Goal: Communication & Community: Share content

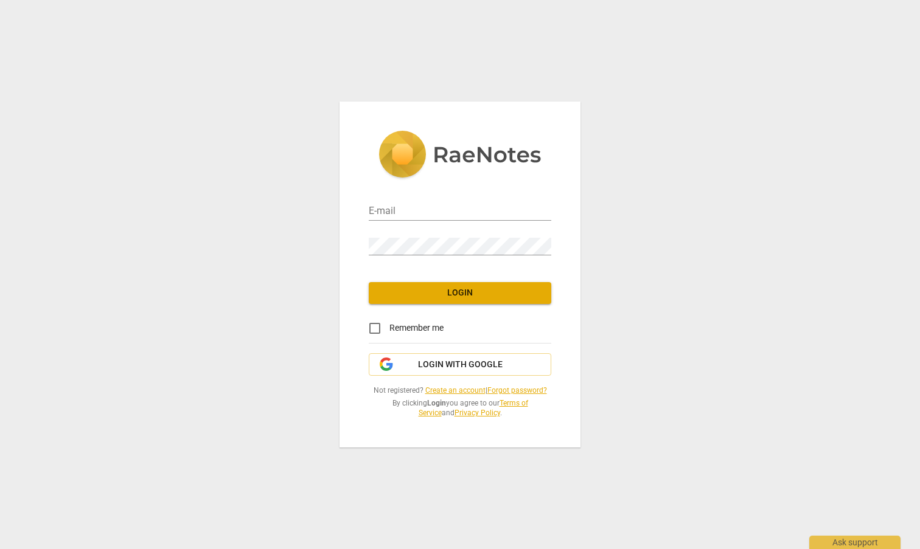
type input "[EMAIL_ADDRESS][DOMAIN_NAME]"
click at [375, 327] on input "Remember me" at bounding box center [374, 328] width 29 height 29
checkbox input "true"
click at [448, 296] on span "Login" at bounding box center [459, 293] width 163 height 12
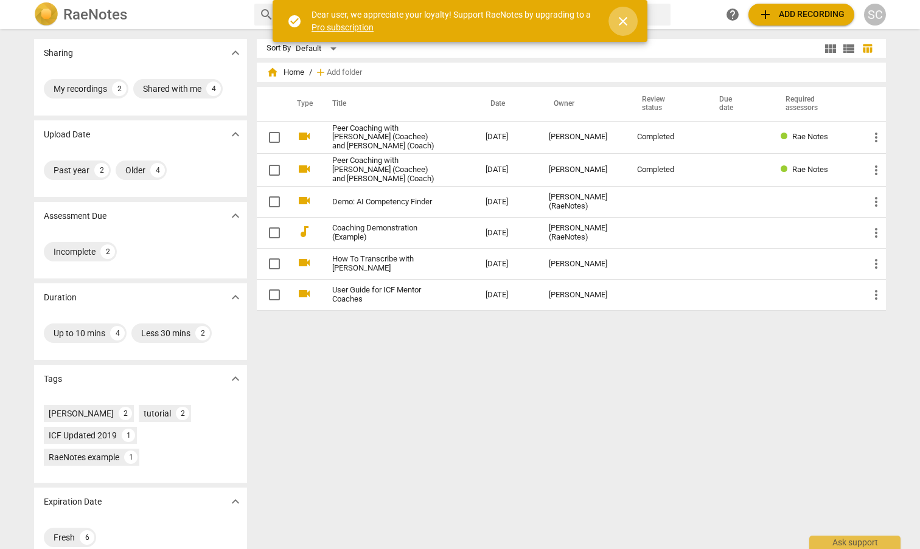
click at [620, 23] on span "close" at bounding box center [623, 21] width 15 height 15
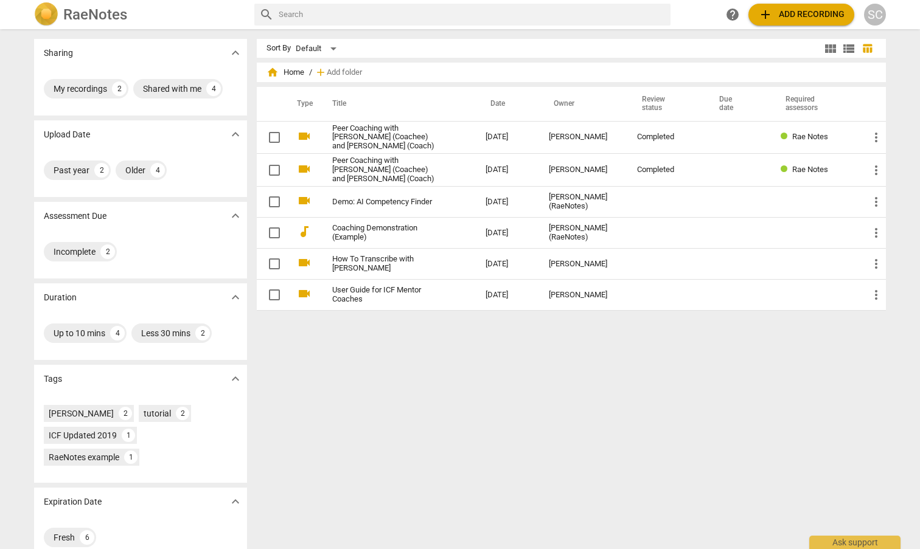
click at [598, 397] on div "Sort By Default view_module view_list table_chart home Home / add Add folder Ty…" at bounding box center [576, 289] width 639 height 501
click at [768, 13] on span "add" at bounding box center [765, 14] width 15 height 15
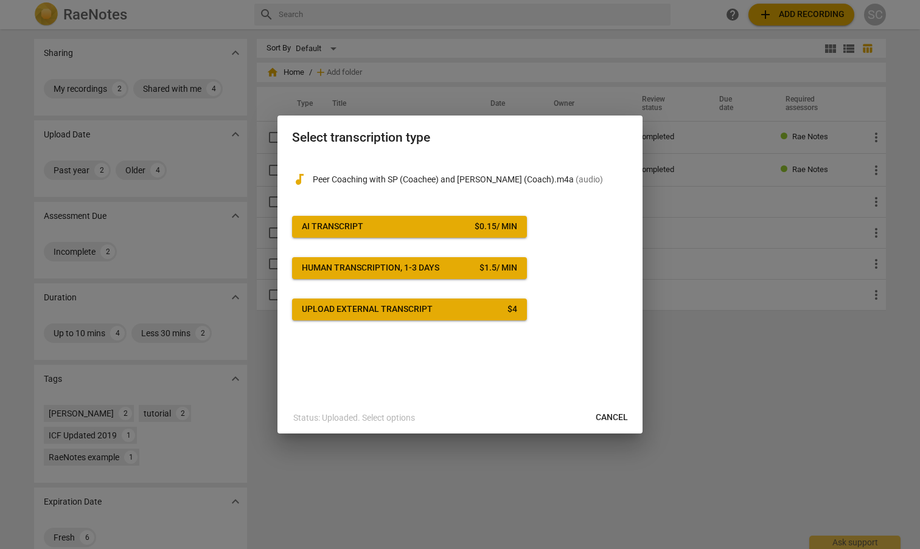
click at [367, 311] on div "Upload external transcript" at bounding box center [367, 309] width 131 height 12
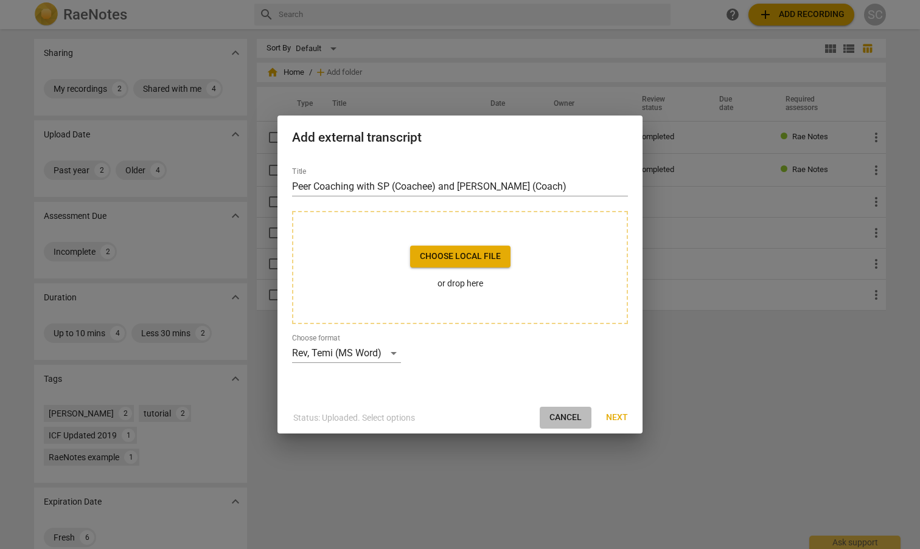
click at [563, 420] on span "Cancel" at bounding box center [565, 418] width 32 height 12
click at [622, 421] on span "Next" at bounding box center [617, 418] width 22 height 12
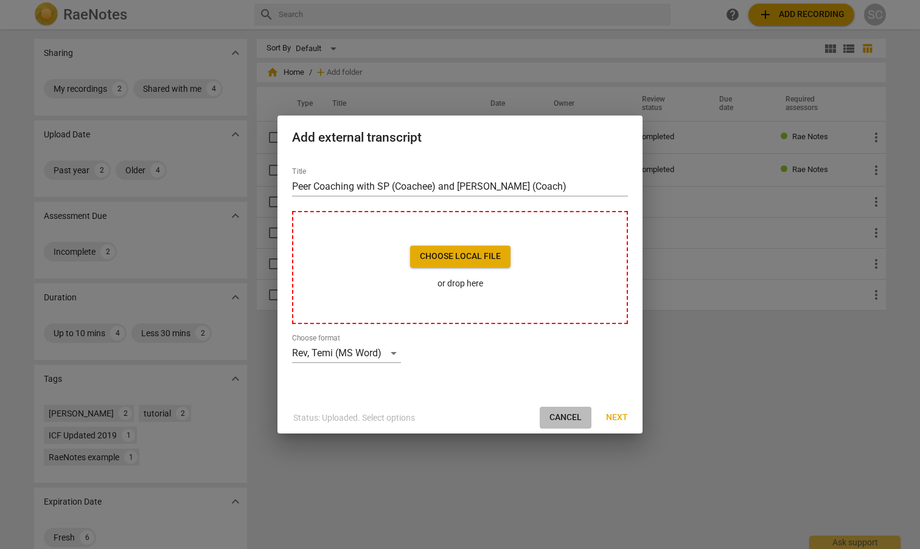
click at [564, 421] on span "Cancel" at bounding box center [565, 418] width 32 height 12
click at [564, 419] on span "Cancel" at bounding box center [565, 418] width 32 height 12
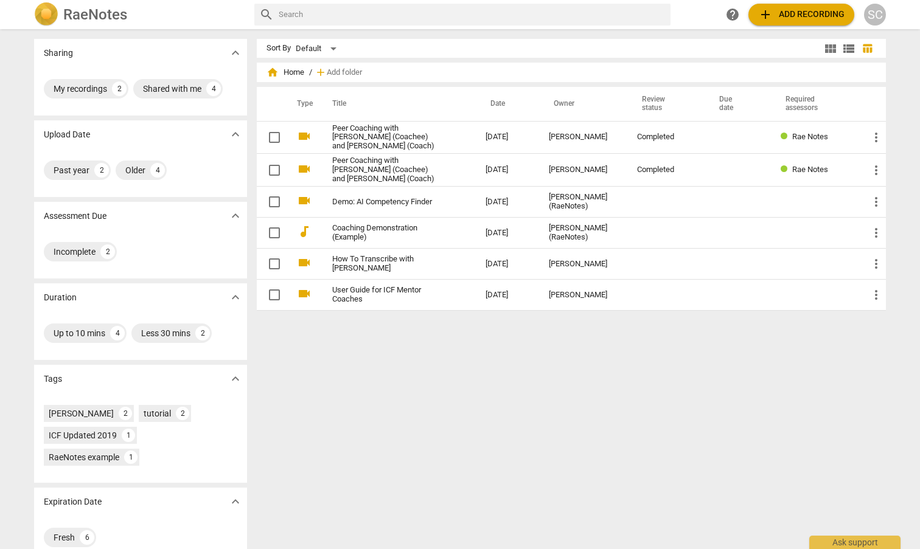
click at [790, 17] on span "add Add recording" at bounding box center [801, 14] width 86 height 15
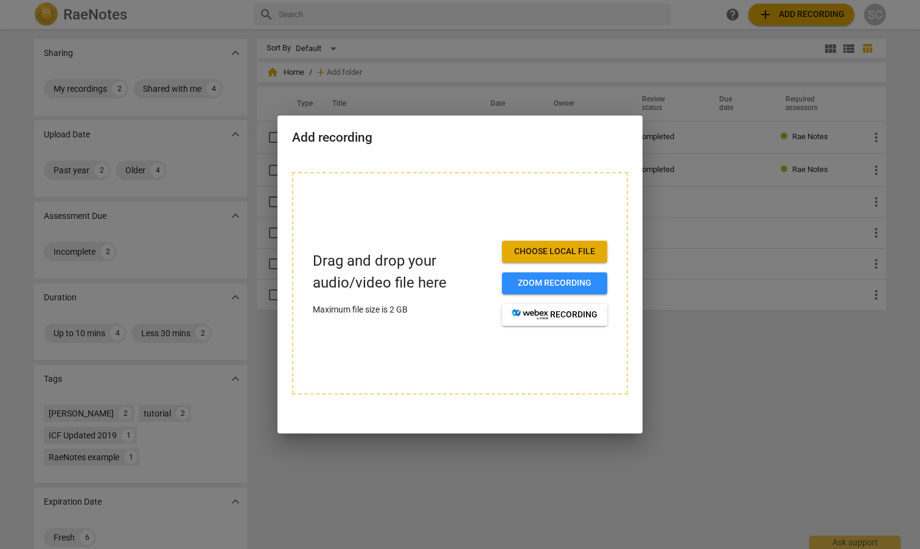
click at [538, 253] on span "Choose local file" at bounding box center [555, 252] width 86 height 12
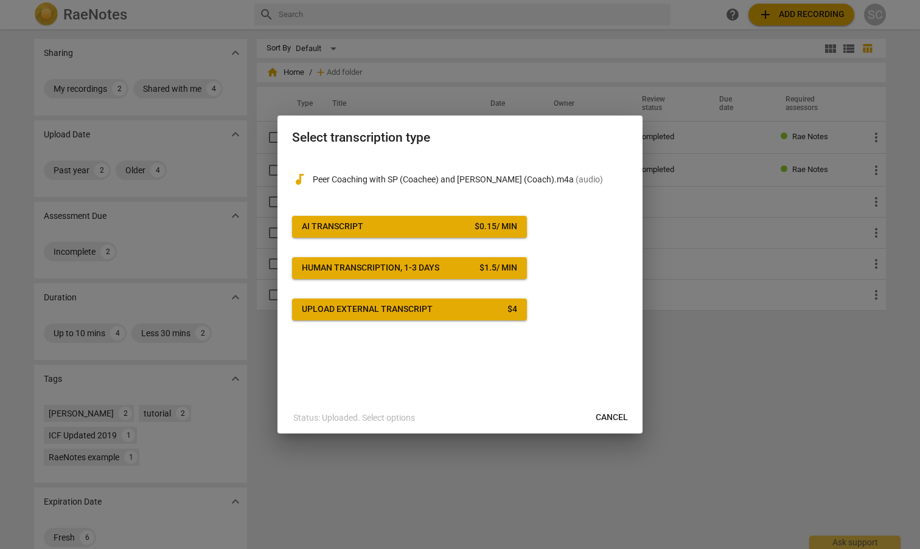
click at [606, 418] on span "Cancel" at bounding box center [611, 418] width 32 height 12
click at [612, 415] on span "Cancel" at bounding box center [611, 418] width 32 height 12
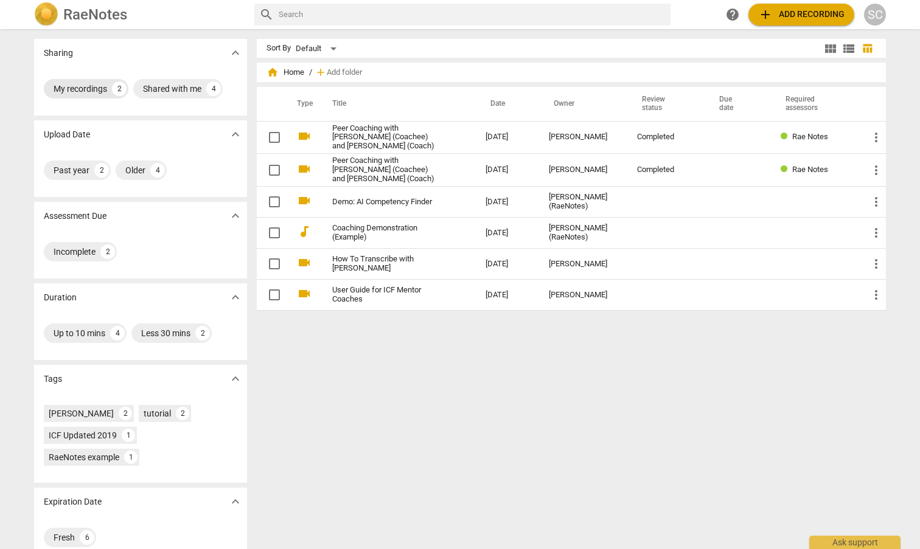
click at [65, 92] on div "My recordings" at bounding box center [81, 89] width 54 height 12
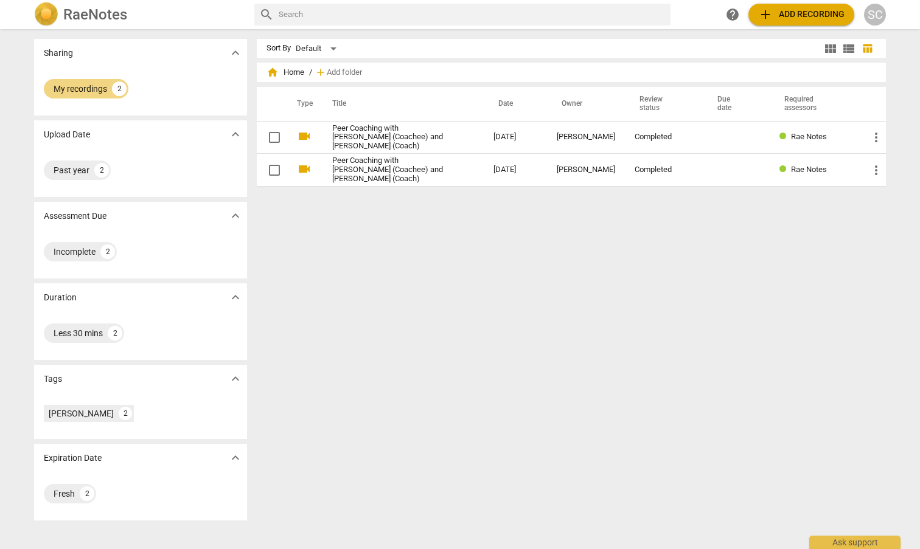
click at [768, 12] on span "add" at bounding box center [765, 14] width 15 height 15
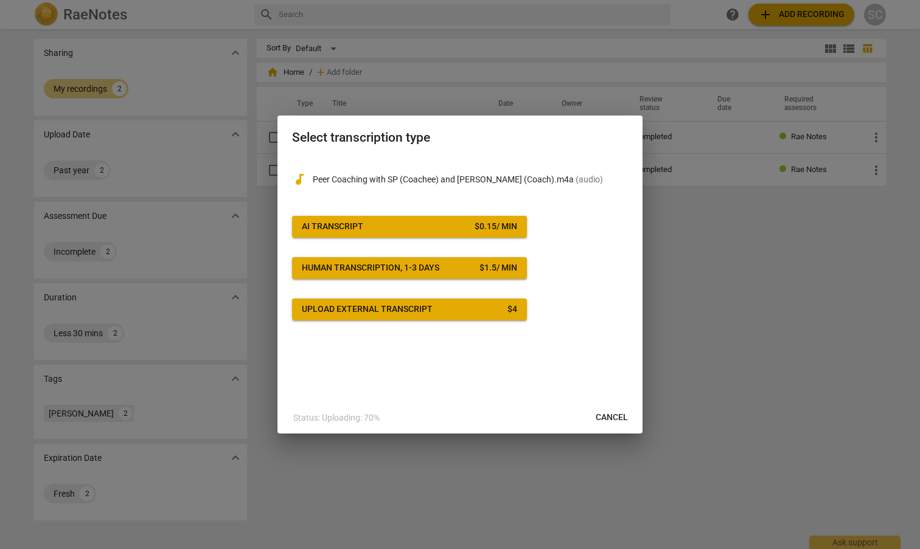
click at [398, 305] on div "Upload external transcript" at bounding box center [367, 309] width 131 height 12
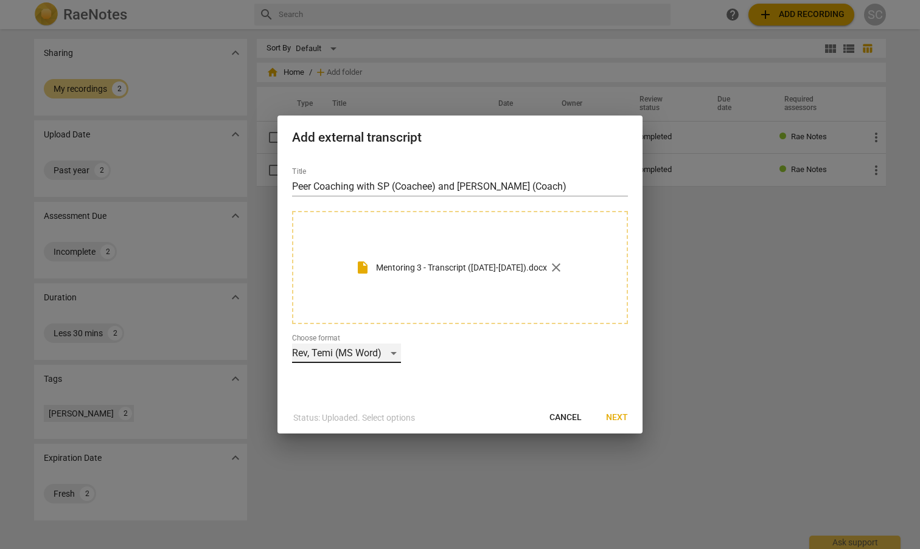
click at [392, 354] on div "Rev, Temi (MS Word)" at bounding box center [346, 353] width 109 height 19
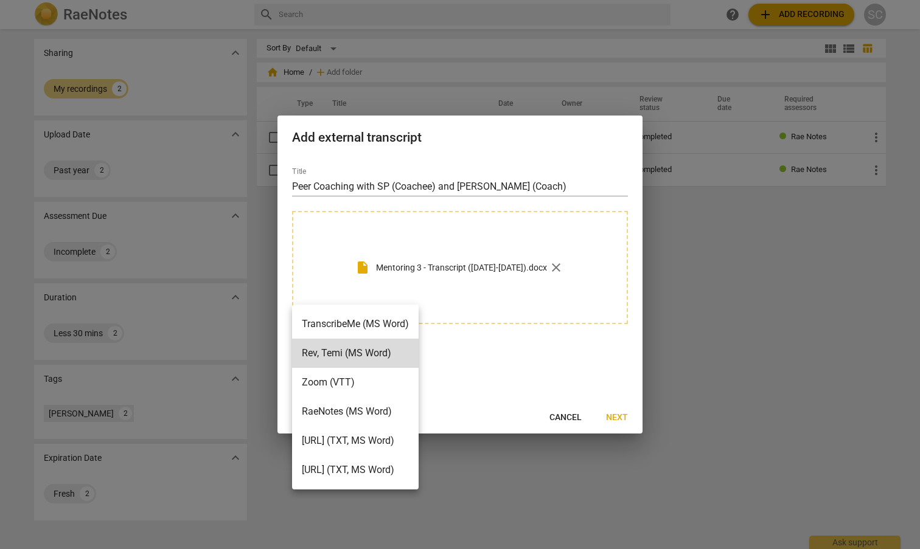
click at [496, 370] on div at bounding box center [460, 274] width 920 height 549
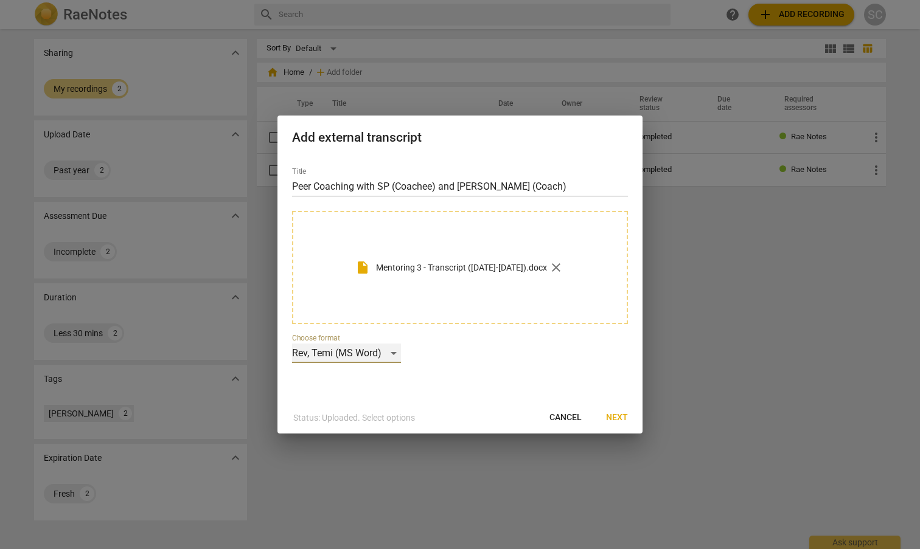
click at [392, 355] on div "Rev, Temi (MS Word)" at bounding box center [346, 353] width 109 height 19
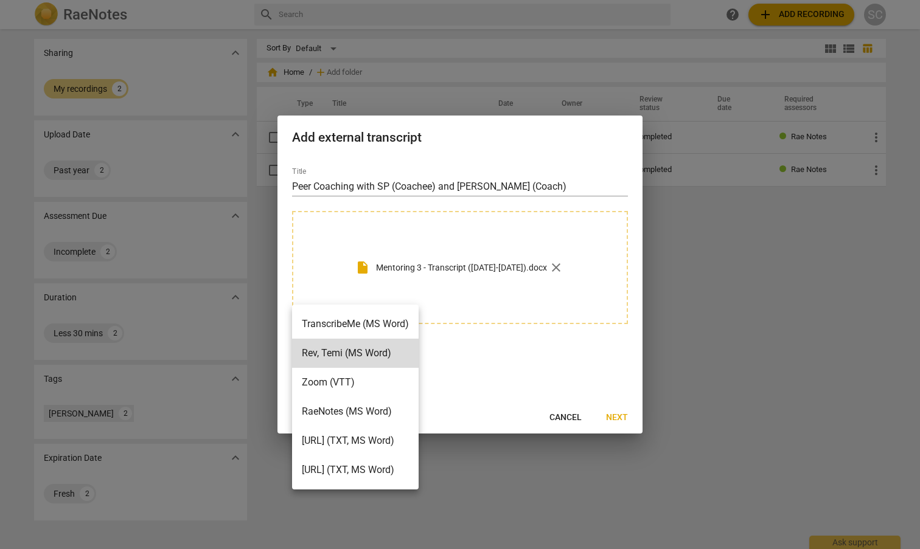
drag, startPoint x: 505, startPoint y: 359, endPoint x: 551, endPoint y: 382, distance: 51.1
click at [506, 359] on div at bounding box center [460, 274] width 920 height 549
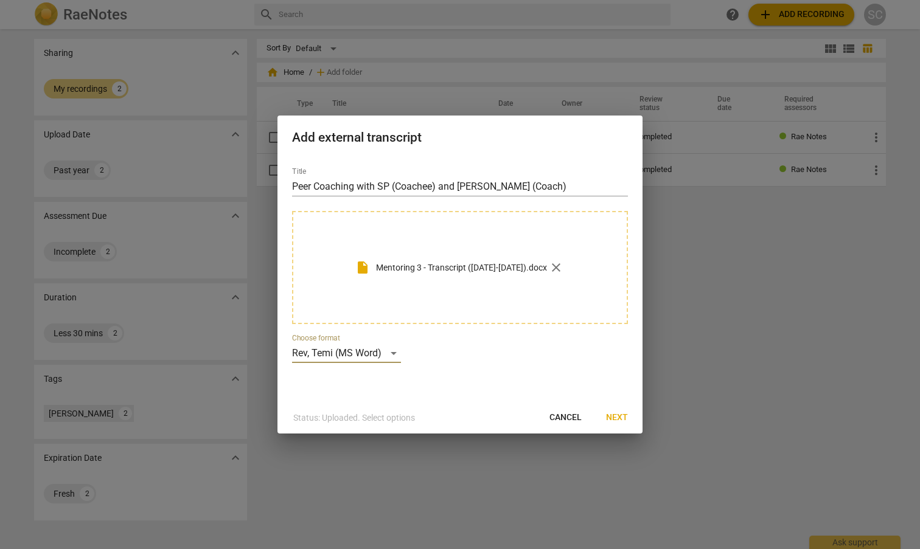
click at [614, 418] on span "Next" at bounding box center [617, 418] width 22 height 12
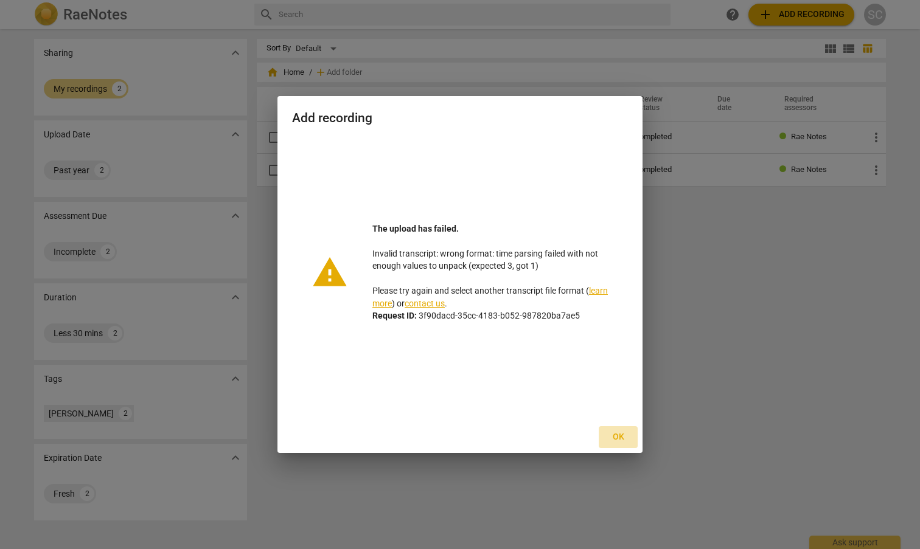
click at [619, 435] on span "Ok" at bounding box center [617, 437] width 19 height 12
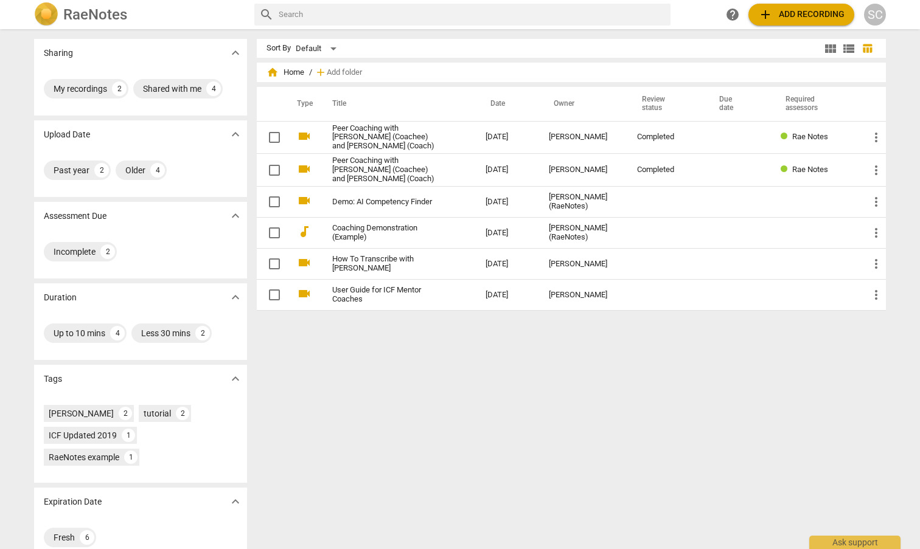
click at [515, 420] on div "Sort By Default view_module view_list table_chart home Home / add Add folder Ty…" at bounding box center [576, 289] width 639 height 501
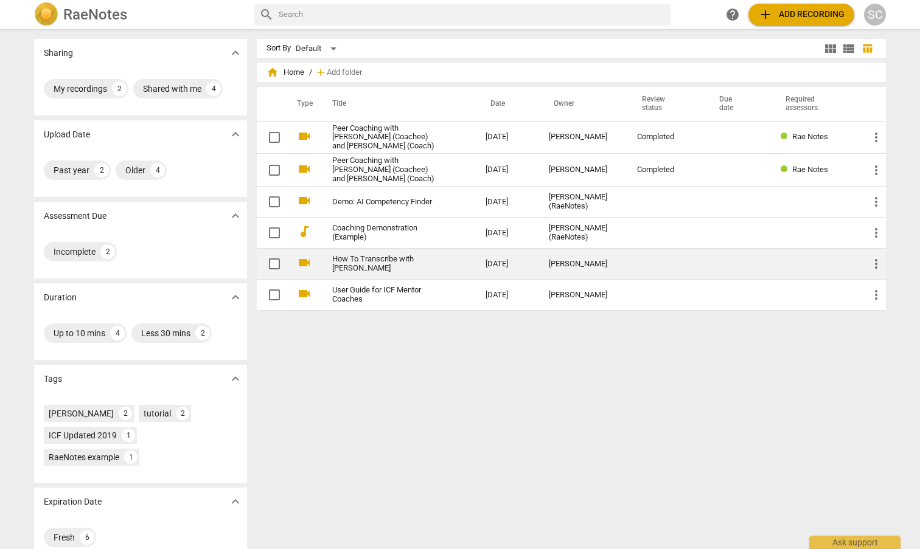
click at [355, 260] on link "How To Transcribe with [PERSON_NAME]" at bounding box center [386, 264] width 109 height 18
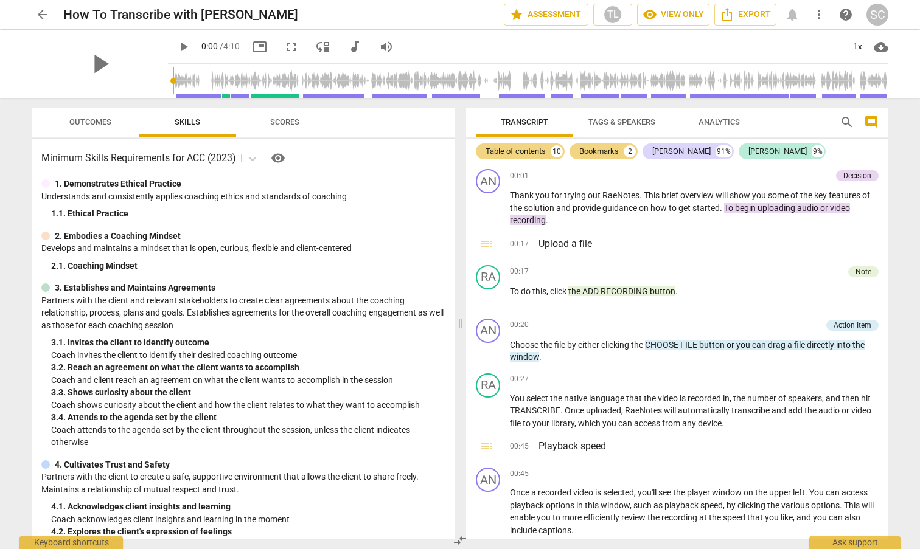
click at [44, 18] on span "arrow_back" at bounding box center [42, 14] width 15 height 15
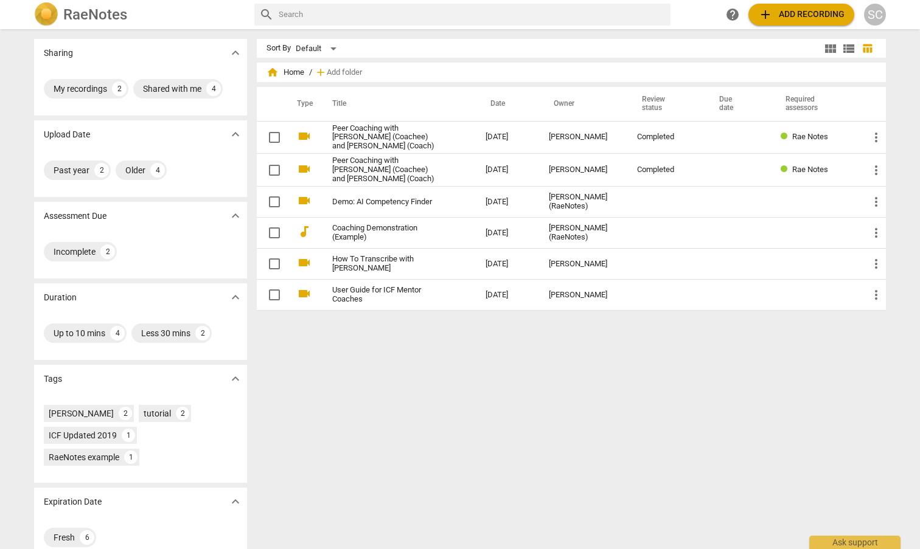
click at [769, 24] on button "add Add recording" at bounding box center [801, 15] width 106 height 22
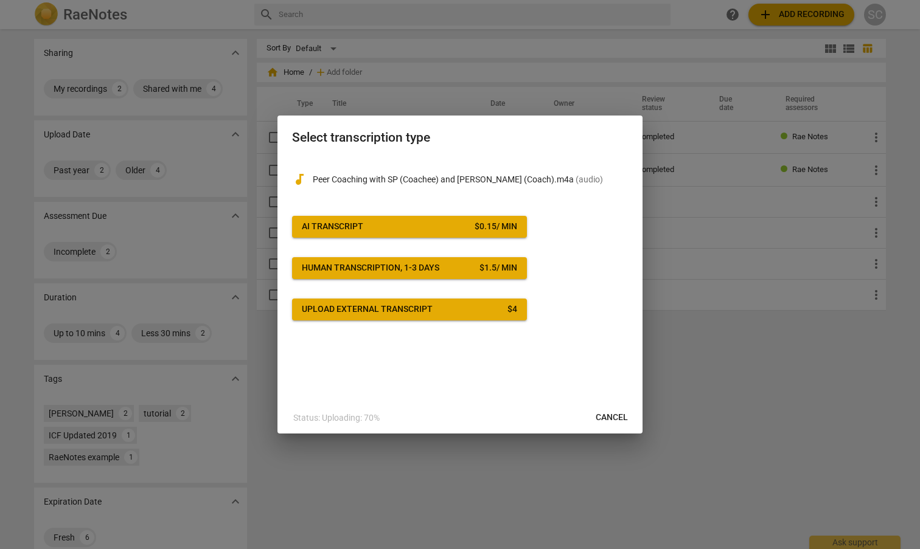
click at [434, 222] on span "AI Transcript $ 0.15 / min" at bounding box center [409, 227] width 215 height 12
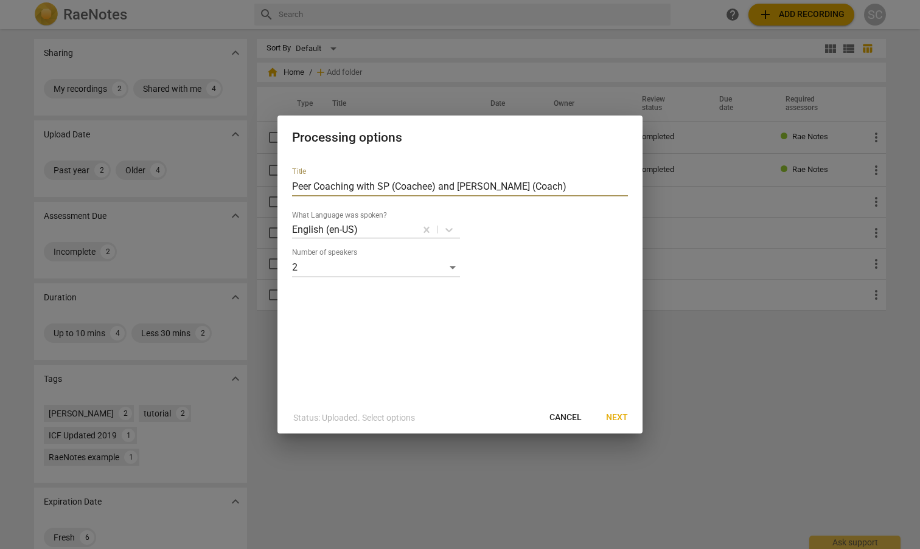
click at [382, 181] on input "Peer Coaching with SP (Coachee) and [PERSON_NAME] (Coach)" at bounding box center [460, 186] width 336 height 19
type input "Peer Coaching with [PERSON_NAME] (Coachee) and [PERSON_NAME] (Coach)"
click at [539, 337] on div "Title Peer Coaching with [PERSON_NAME] (Coachee) and [PERSON_NAME] (Coach) What…" at bounding box center [459, 280] width 365 height 245
click at [616, 412] on span "Next" at bounding box center [617, 418] width 22 height 12
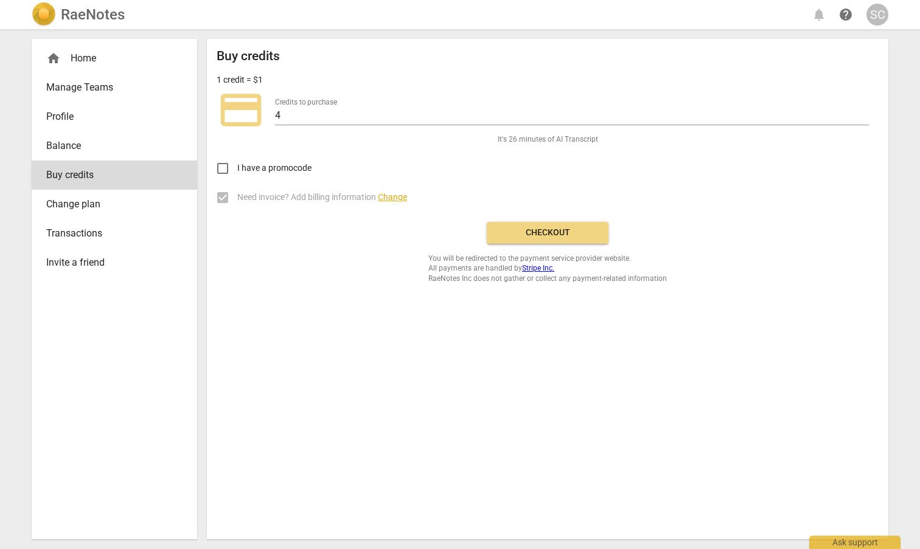
click at [538, 227] on span "Checkout" at bounding box center [547, 233] width 102 height 12
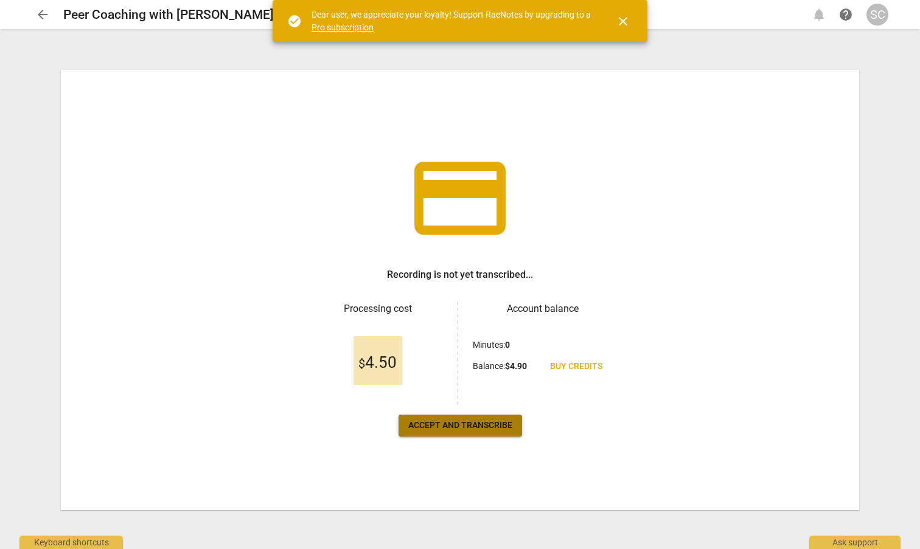
click at [462, 421] on span "Accept and transcribe" at bounding box center [460, 426] width 104 height 12
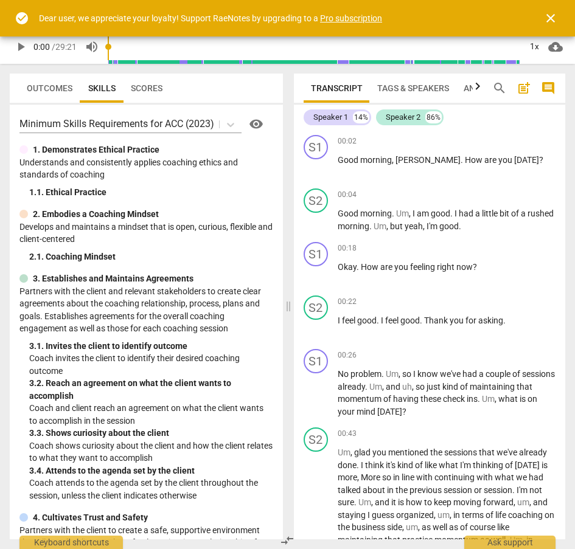
click at [55, 89] on span "Outcomes" at bounding box center [50, 88] width 46 height 10
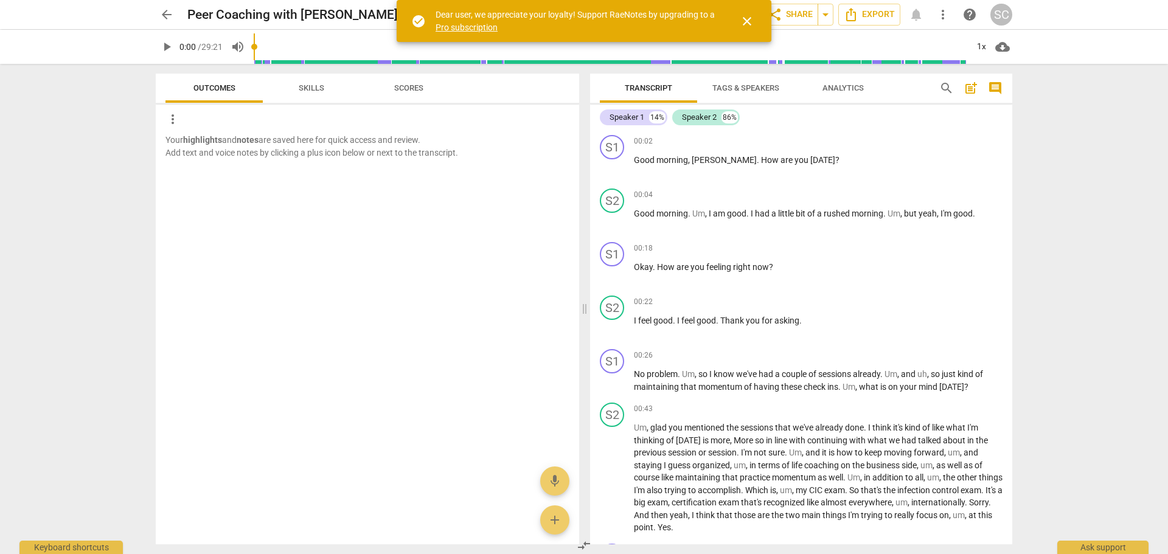
click at [313, 94] on span "Skills" at bounding box center [311, 88] width 55 height 16
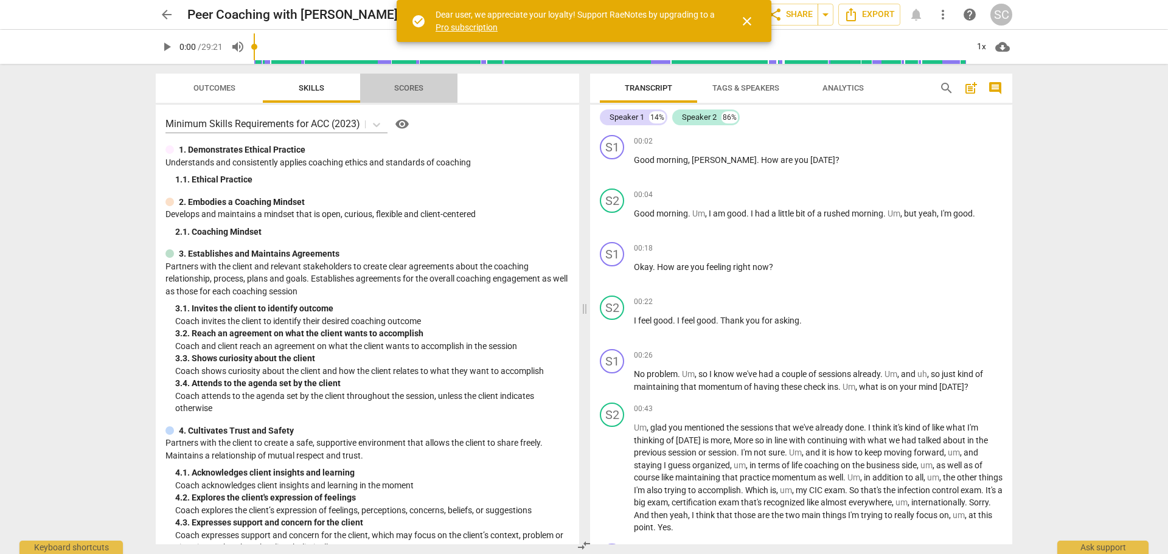
click at [404, 92] on span "Scores" at bounding box center [409, 88] width 58 height 16
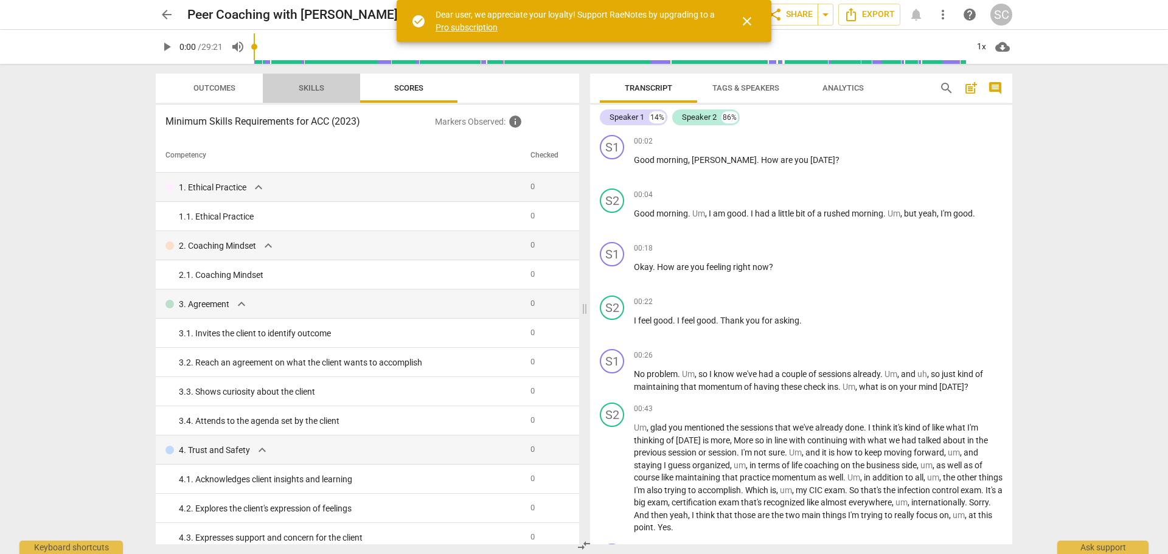
click at [308, 86] on span "Skills" at bounding box center [312, 87] width 26 height 9
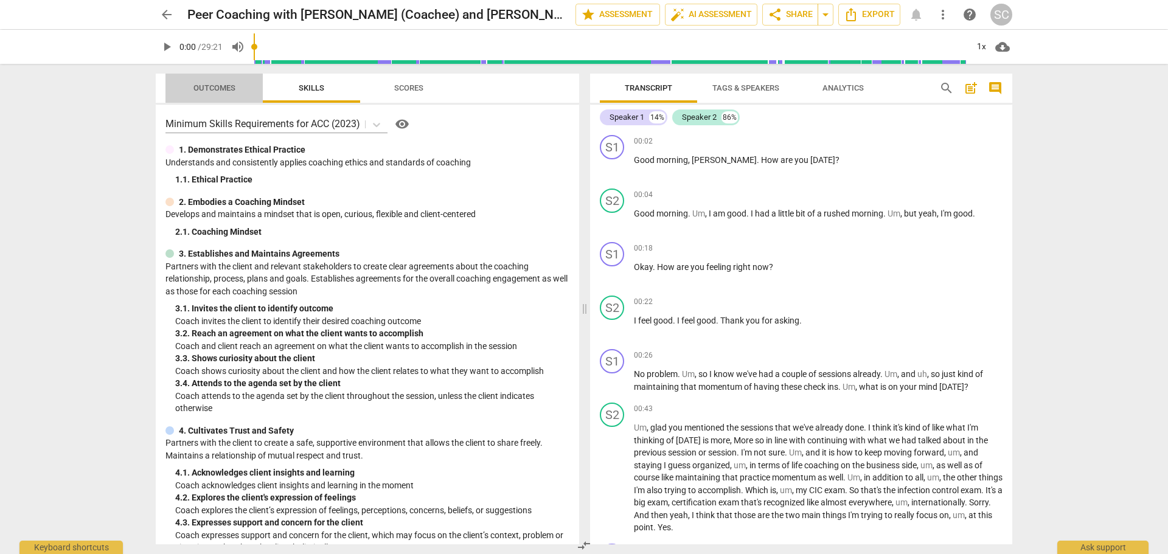
click at [214, 88] on span "Outcomes" at bounding box center [214, 87] width 42 height 9
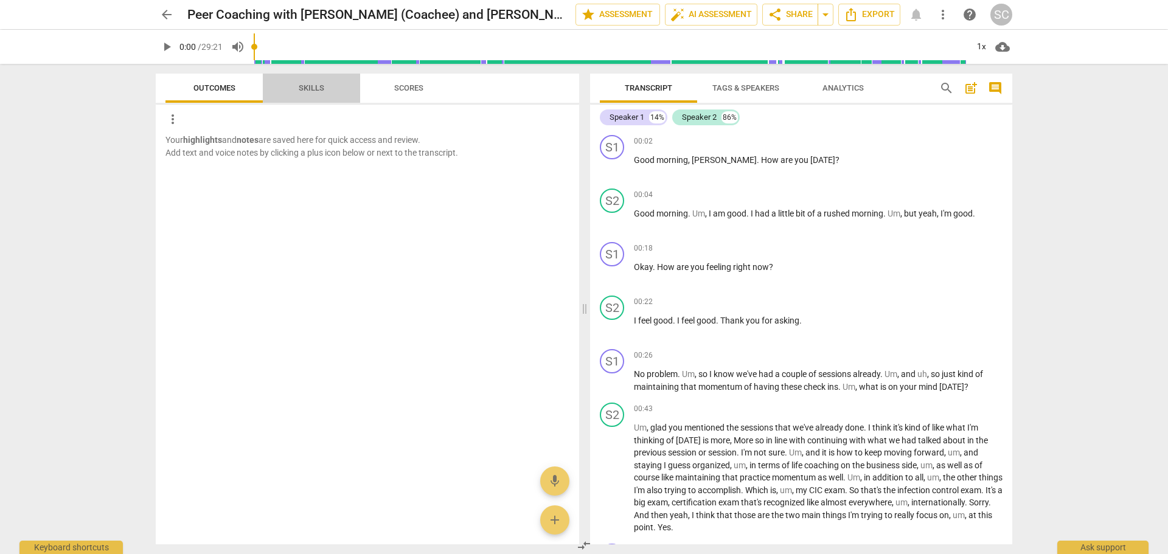
click at [308, 89] on span "Skills" at bounding box center [312, 87] width 26 height 9
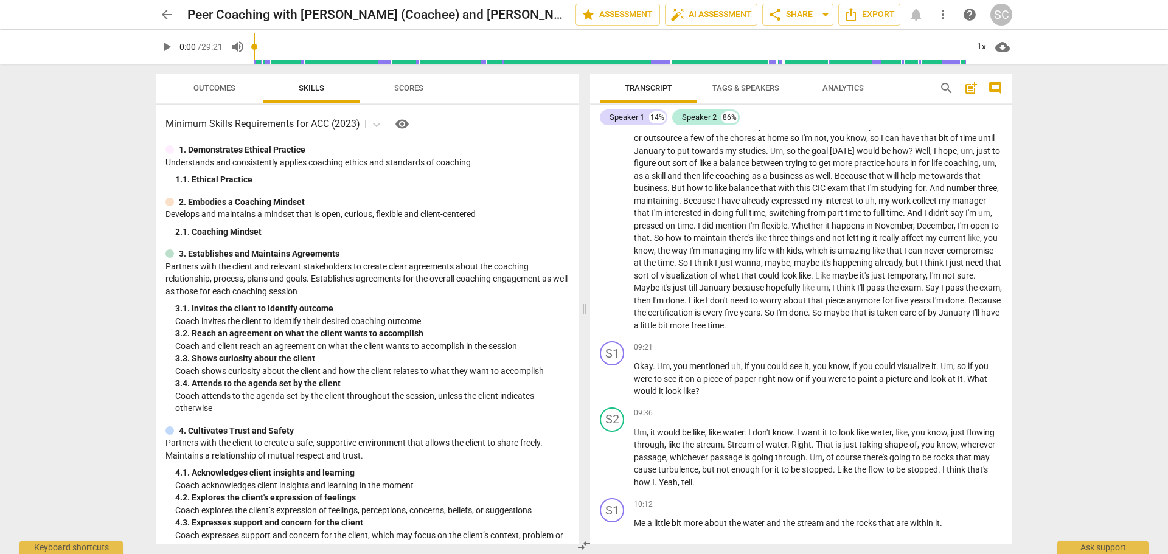
scroll to position [1399, 0]
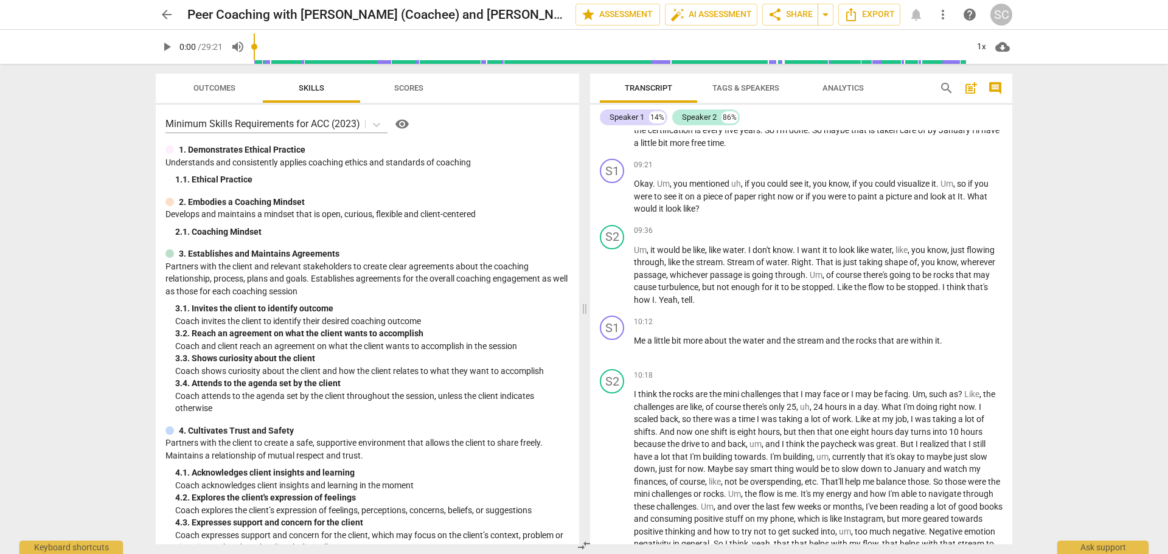
click at [832, 93] on span "Analytics" at bounding box center [843, 88] width 71 height 16
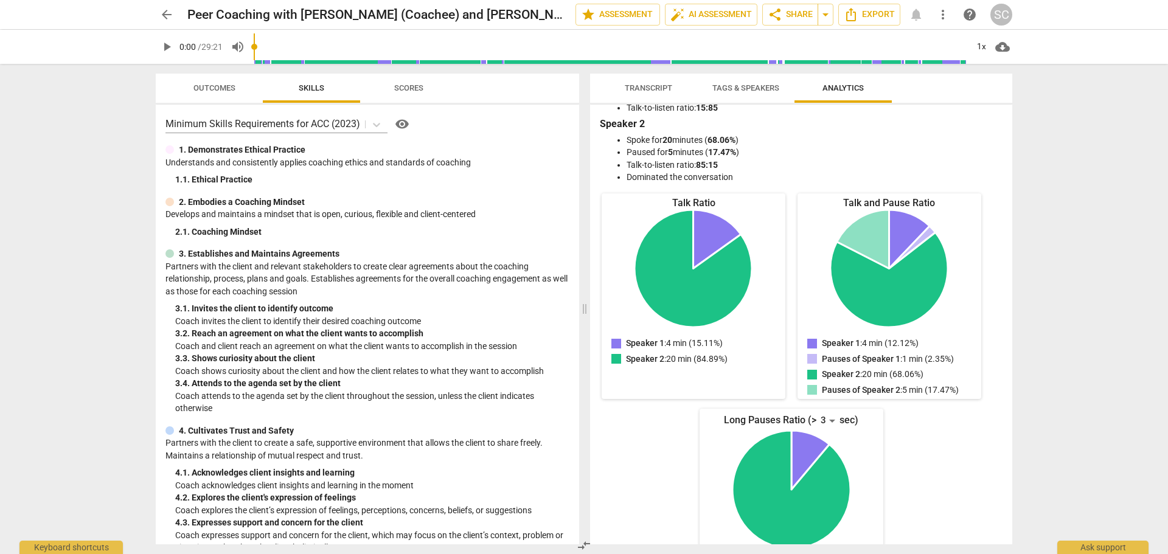
scroll to position [0, 0]
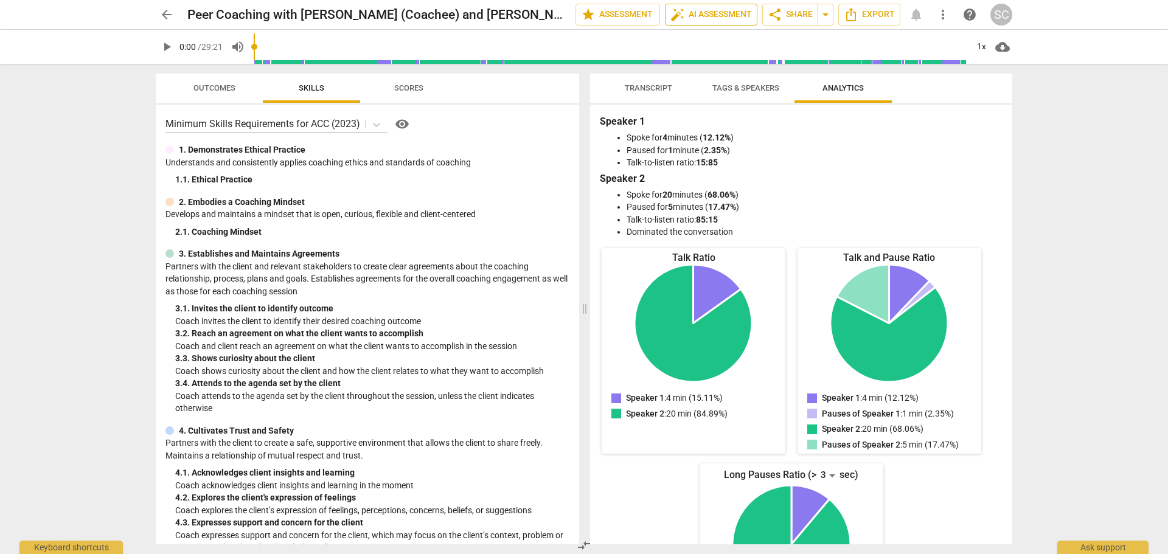
click at [707, 16] on span "auto_fix_high AI Assessment" at bounding box center [711, 14] width 82 height 15
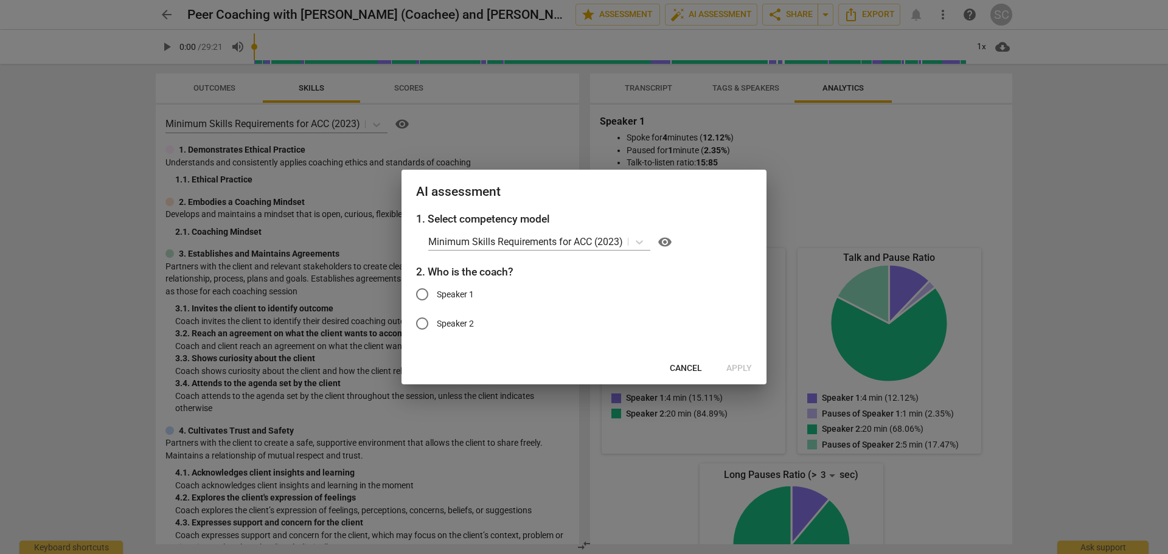
click at [450, 293] on span "Speaker 1" at bounding box center [455, 294] width 37 height 13
click at [437, 293] on input "Speaker 1" at bounding box center [422, 294] width 29 height 29
radio input "true"
click at [739, 370] on span "Apply" at bounding box center [739, 368] width 26 height 12
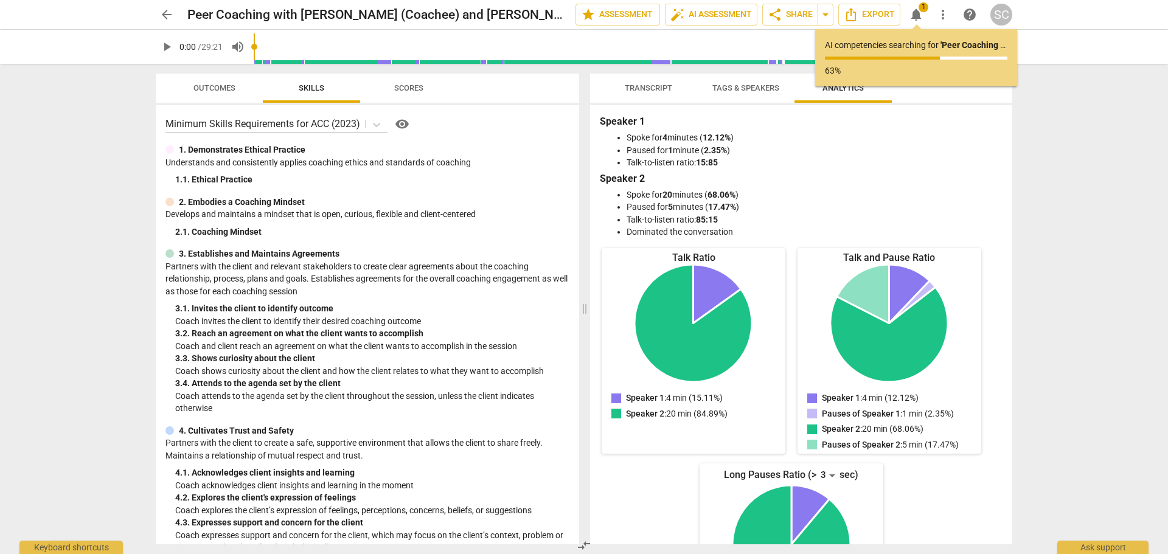
click at [731, 91] on span "Tags & Speakers" at bounding box center [745, 87] width 67 height 9
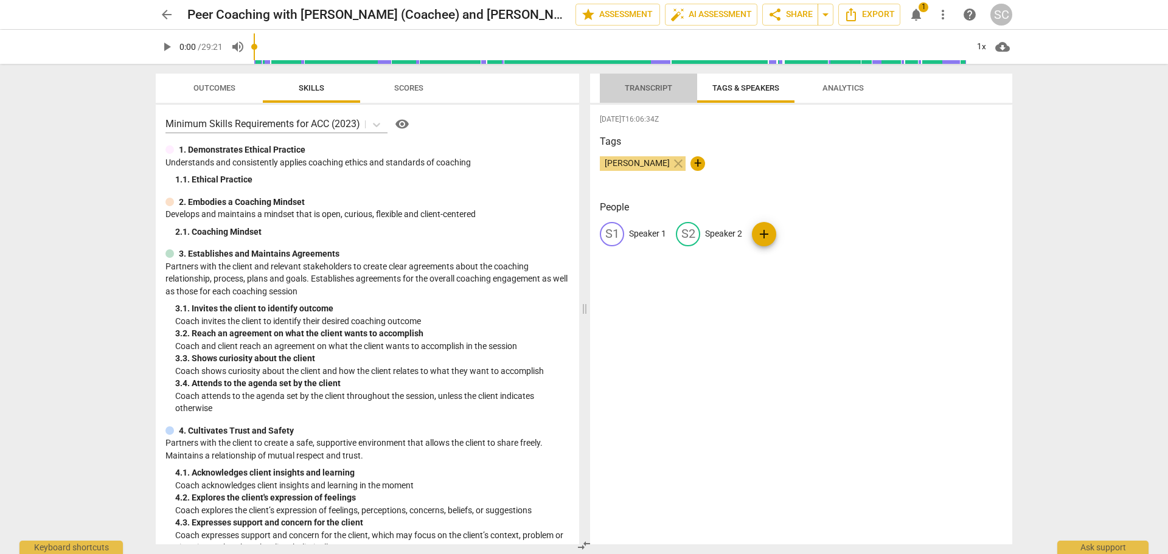
click at [645, 89] on span "Transcript" at bounding box center [648, 87] width 47 height 9
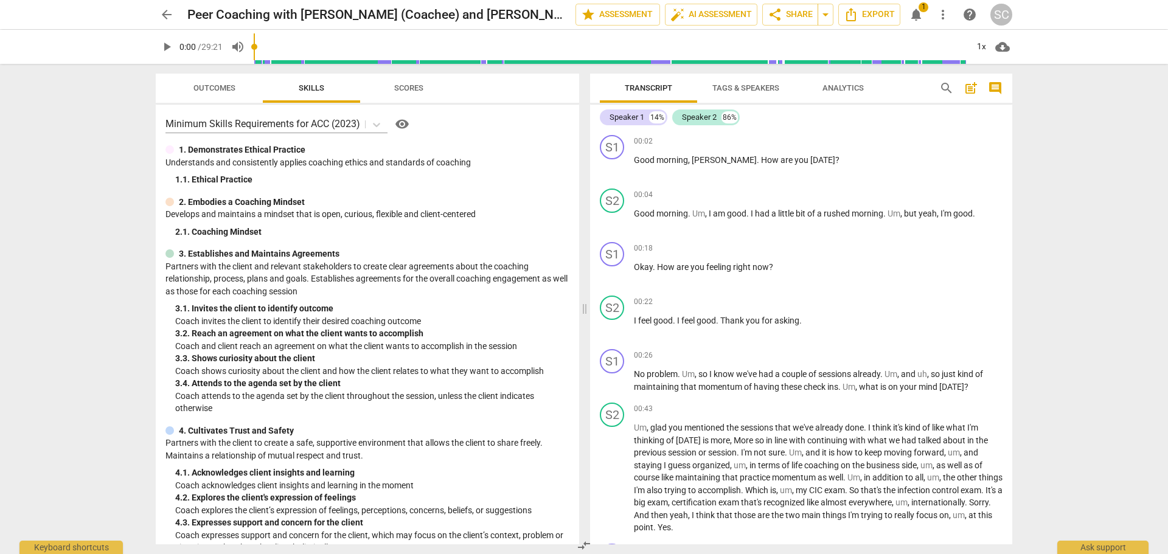
click at [917, 16] on span "notifications" at bounding box center [916, 14] width 15 height 15
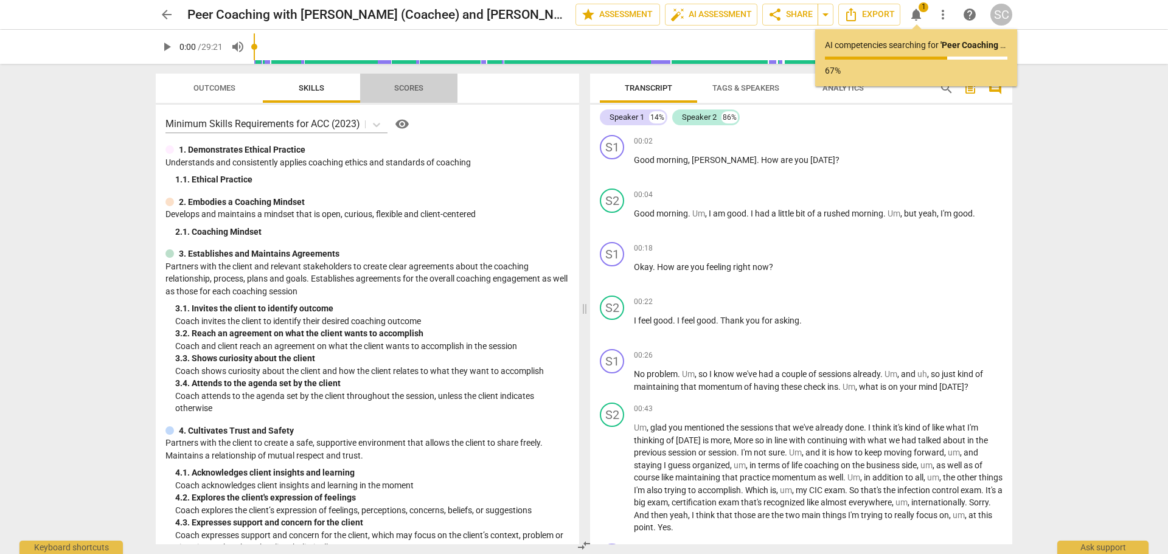
click at [416, 88] on span "Scores" at bounding box center [408, 87] width 29 height 9
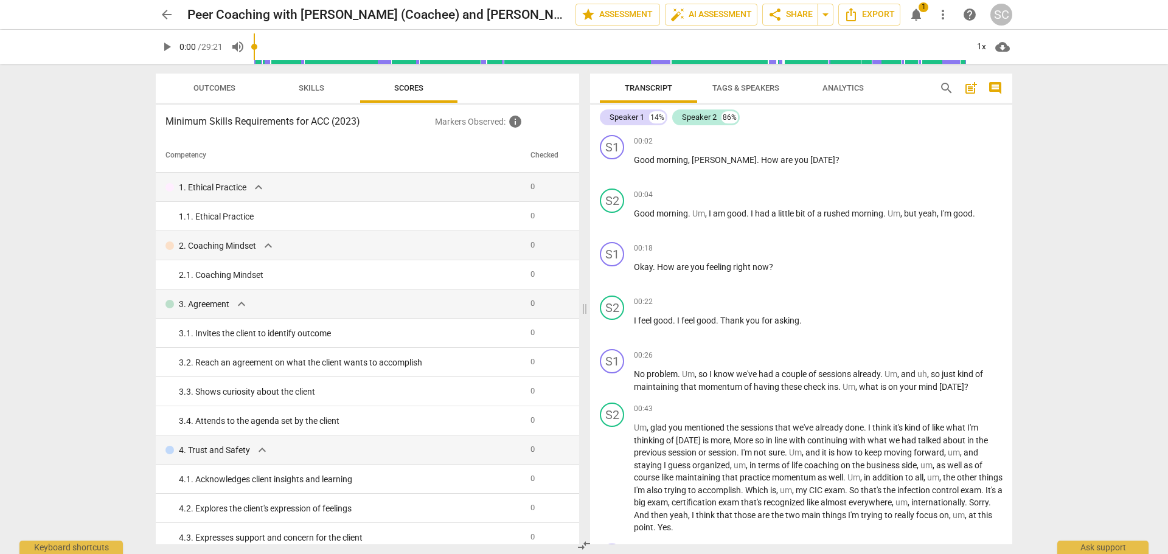
click at [297, 89] on span "Skills" at bounding box center [311, 88] width 55 height 16
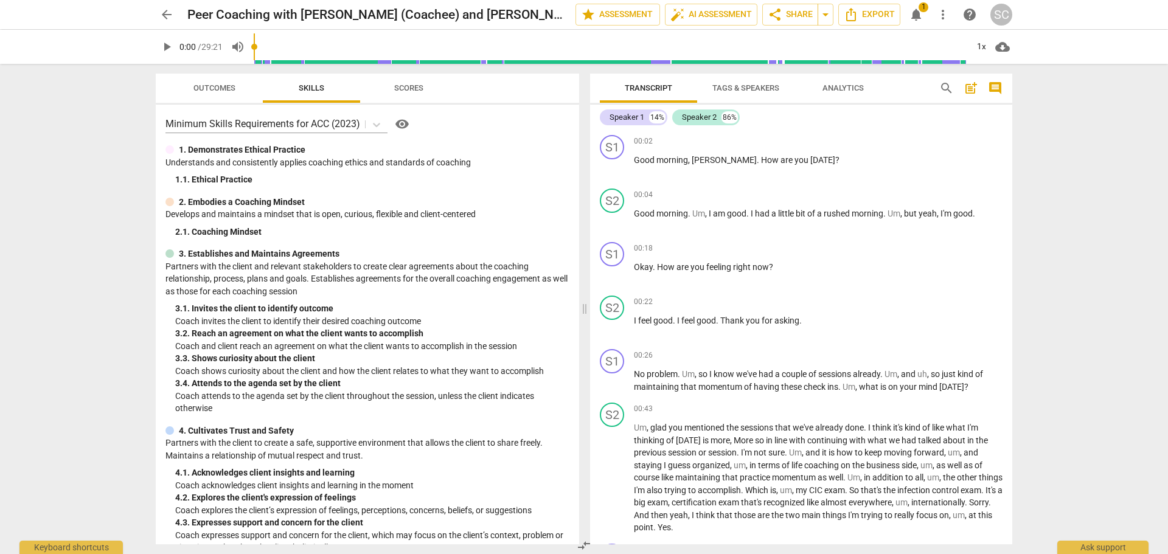
click at [916, 21] on span "notifications" at bounding box center [916, 14] width 15 height 15
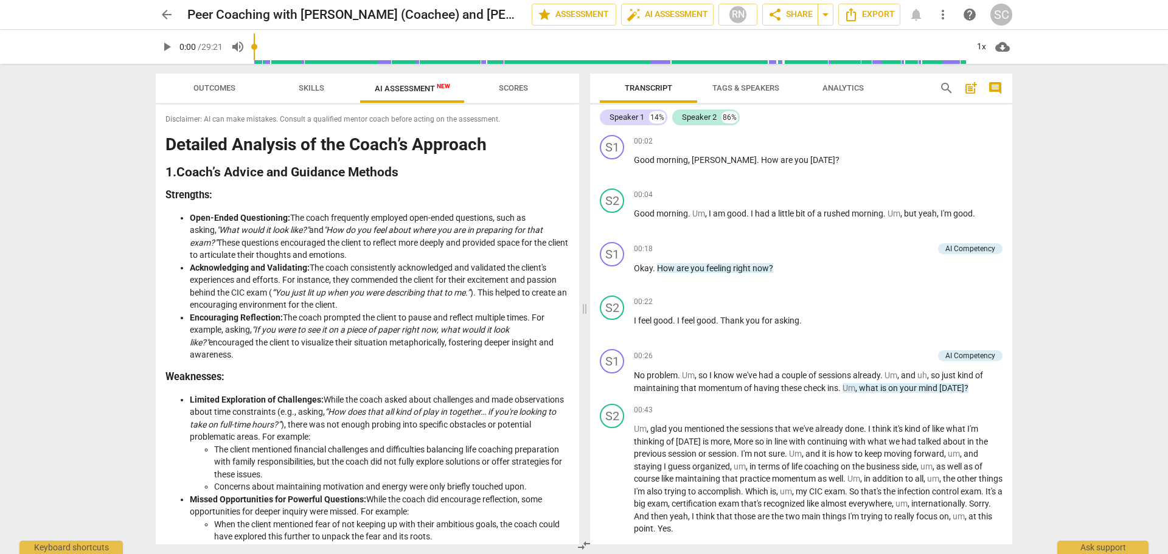
click at [364, 371] on h3 "Weaknesses:" at bounding box center [367, 377] width 404 height 13
click at [390, 91] on span "AI Assessment New" at bounding box center [412, 88] width 75 height 9
click at [516, 89] on span "Scores" at bounding box center [513, 87] width 29 height 9
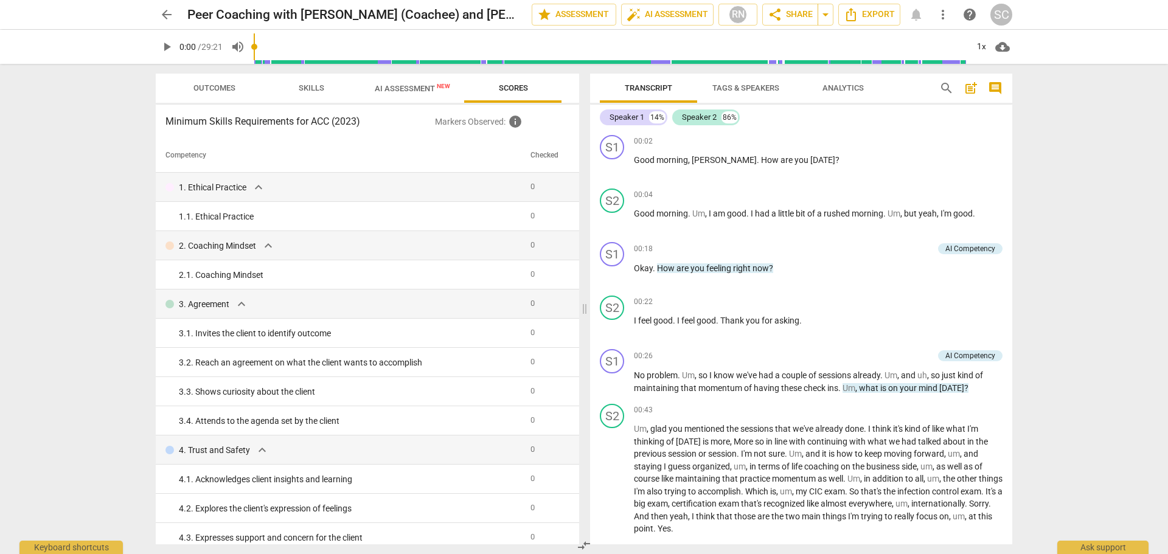
click at [414, 89] on span "AI Assessment New" at bounding box center [412, 88] width 75 height 9
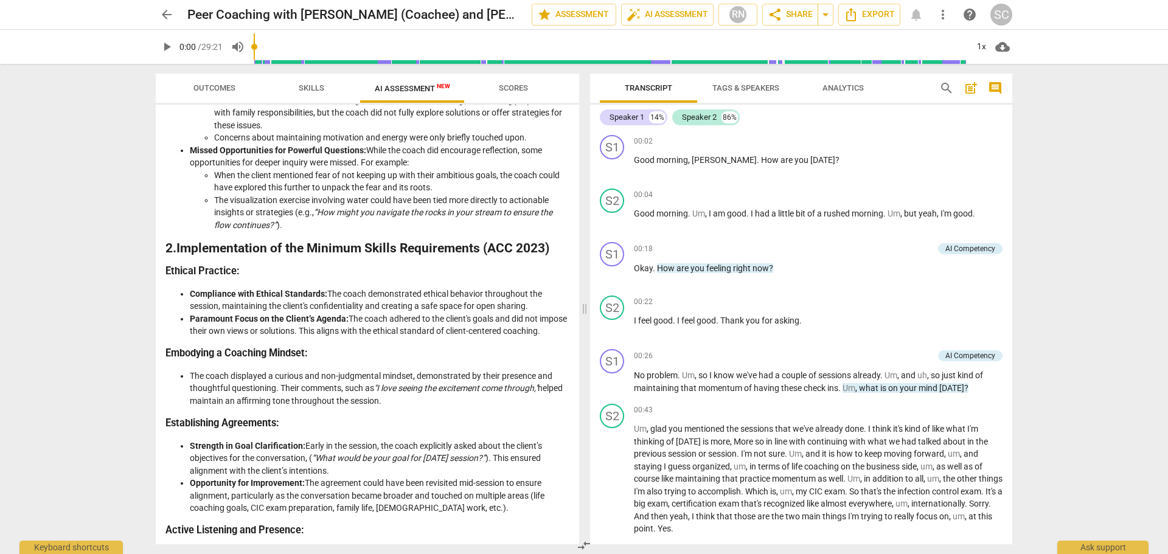
scroll to position [176, 0]
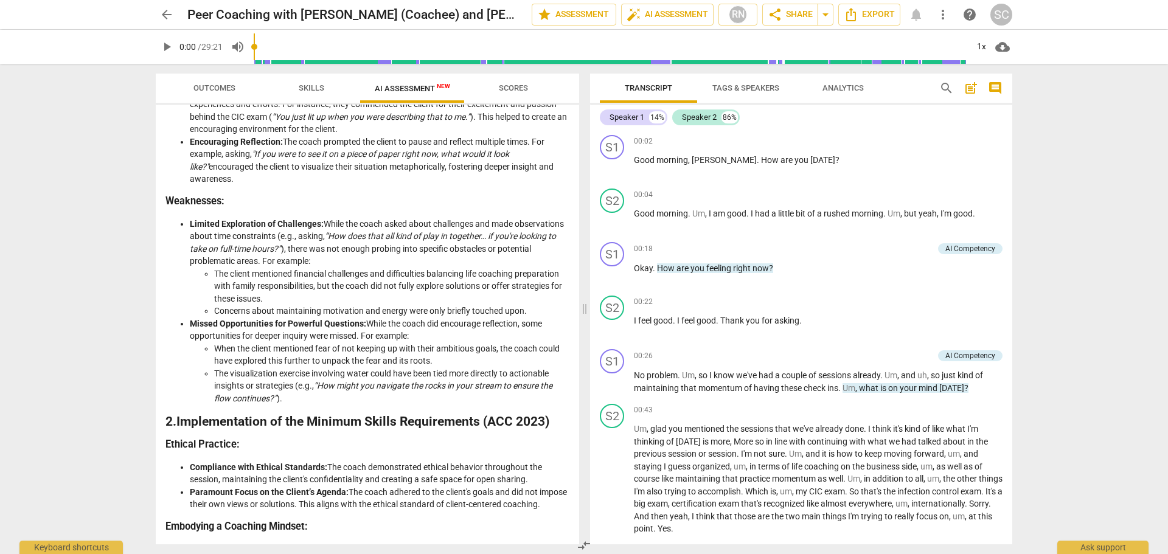
click at [316, 87] on span "Skills" at bounding box center [312, 87] width 26 height 9
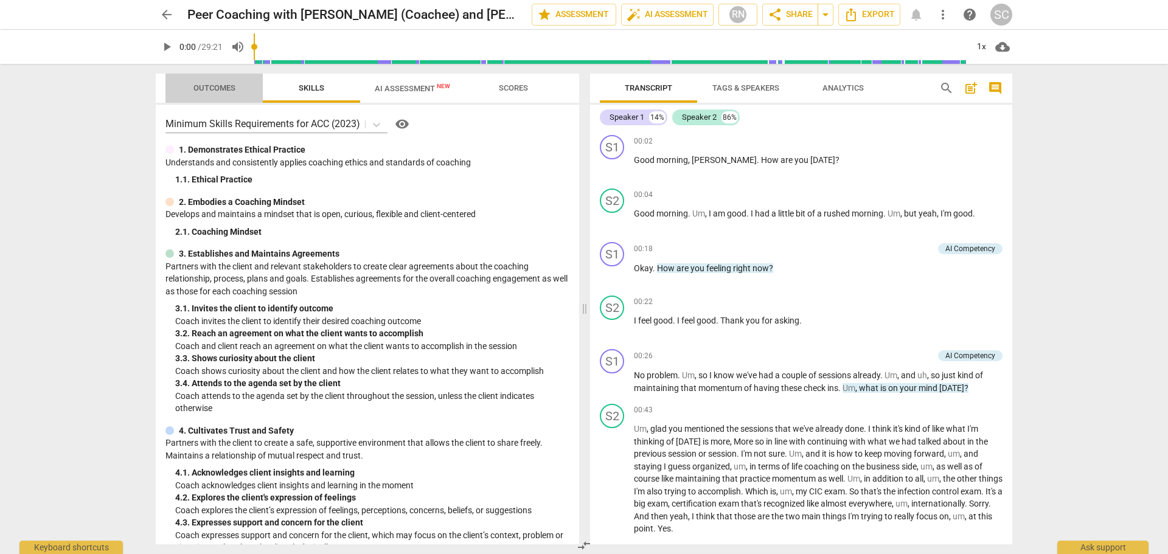
click at [201, 87] on span "Outcomes" at bounding box center [214, 87] width 42 height 9
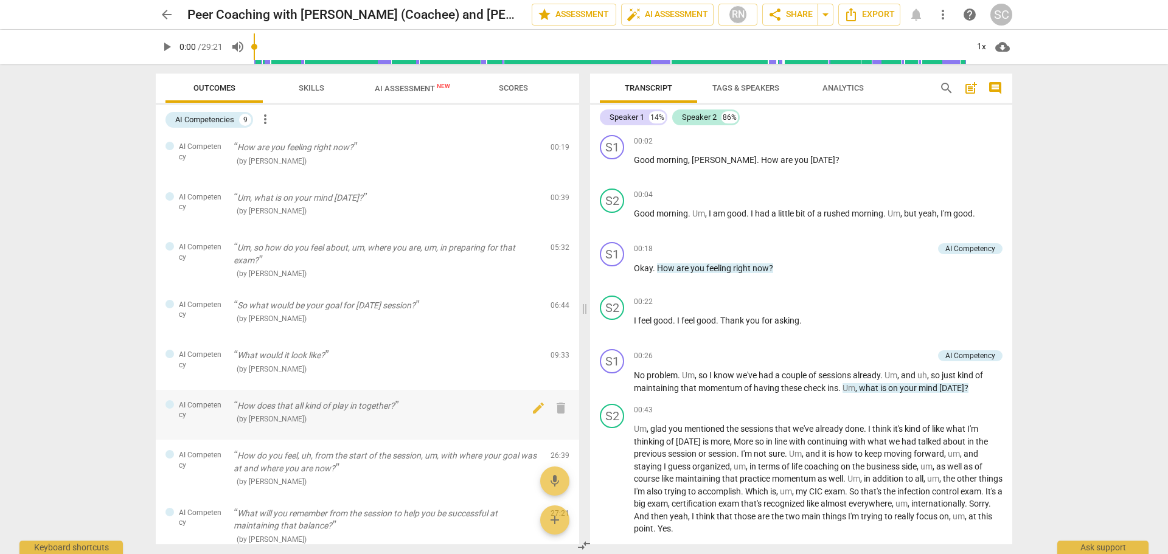
scroll to position [0, 0]
click at [822, 16] on span "arrow_drop_down" at bounding box center [825, 14] width 15 height 15
click at [791, 14] on span "share Share" at bounding box center [790, 14] width 45 height 15
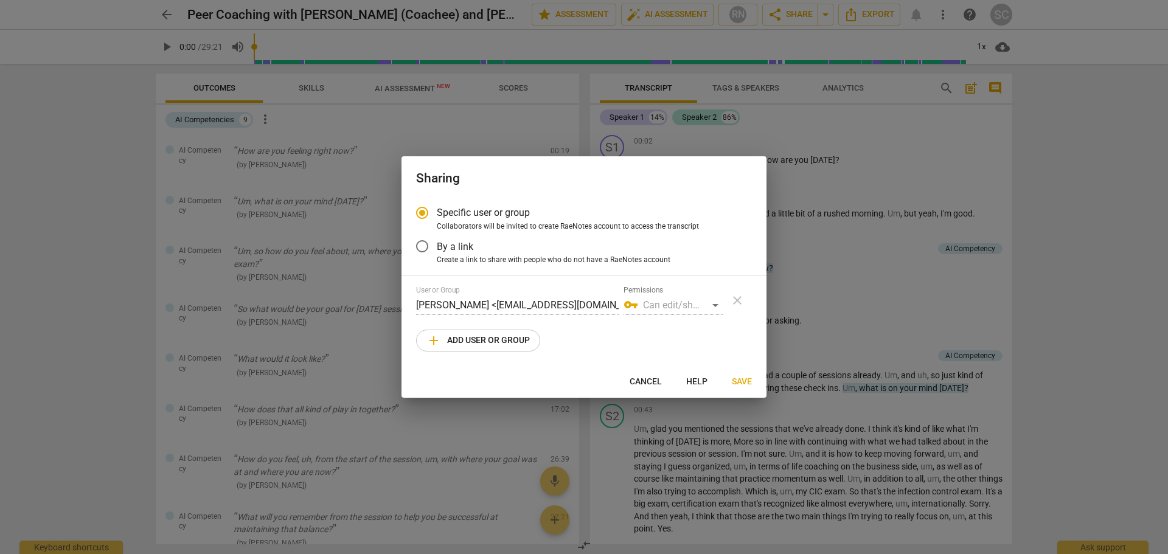
click at [474, 345] on span "add Add user or group" at bounding box center [477, 340] width 103 height 15
radio input "false"
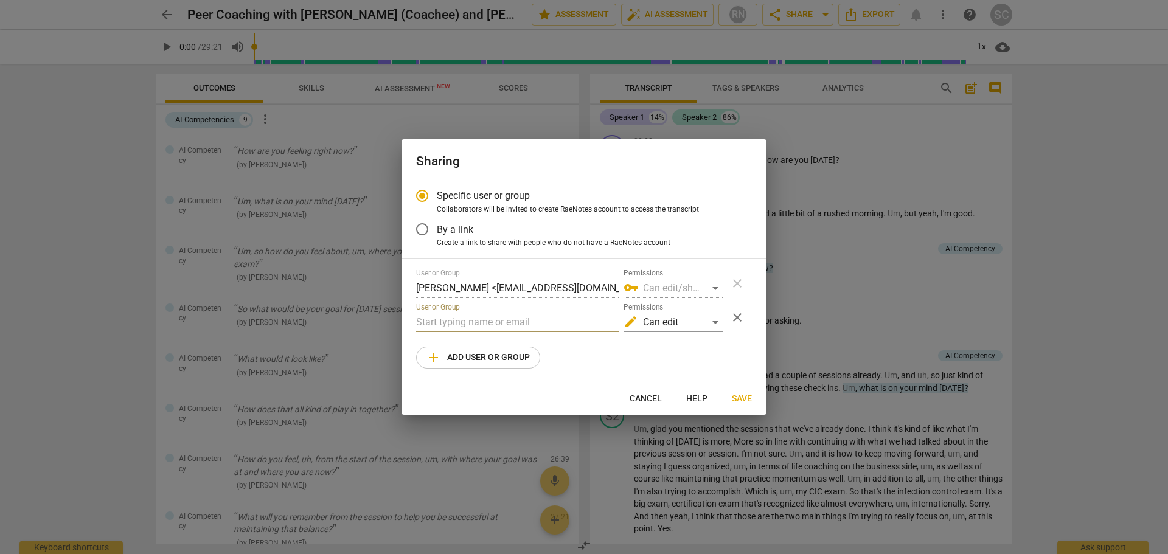
click at [485, 324] on input "text" at bounding box center [517, 322] width 203 height 19
click at [684, 322] on div "edit Can edit" at bounding box center [672, 322] width 99 height 19
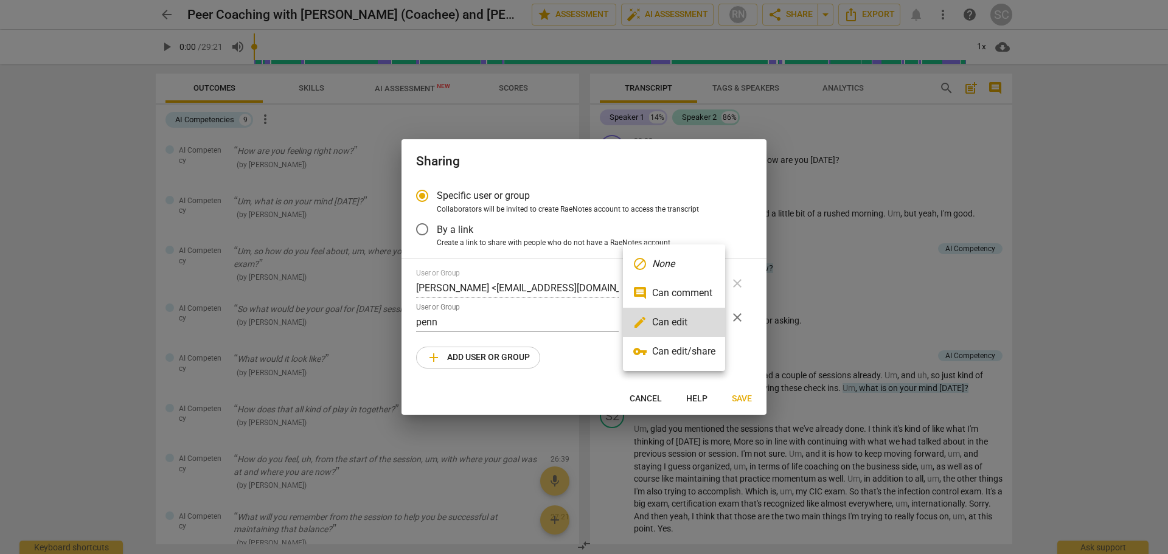
click at [609, 370] on div at bounding box center [584, 277] width 1168 height 554
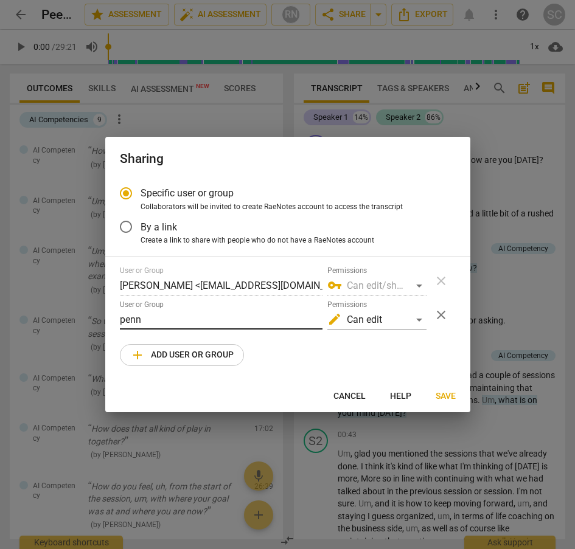
click at [154, 325] on input "penn" at bounding box center [221, 319] width 203 height 19
click at [103, 326] on div "Sharing Specific user or group Collaborators will be invited to create RaeNotes…" at bounding box center [287, 274] width 575 height 549
paste input "colleen.rodriguez327@gmail.com"
drag, startPoint x: 271, startPoint y: 316, endPoint x: 80, endPoint y: 317, distance: 191.0
click at [80, 317] on div "Sharing Specific user or group Collaborators will be invited to create RaeNotes…" at bounding box center [287, 274] width 575 height 549
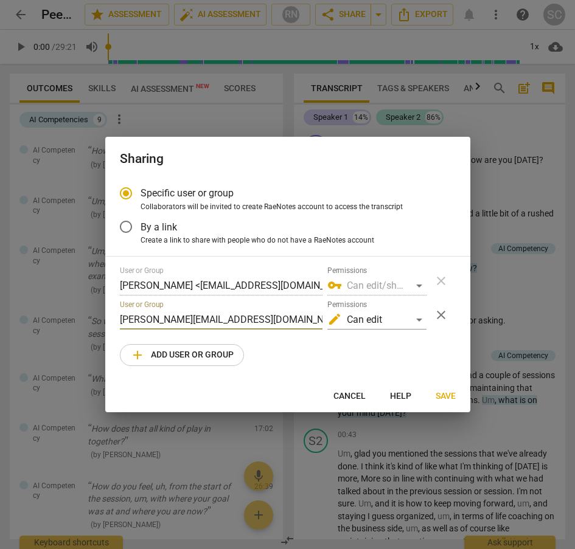
paste input "penny@canadacoachacademy"
type input "penny@canadacoachacademy.com"
click at [356, 343] on div "User or Group Shivani Chetty <lifeandwellness@yahoo.com> Permissions vpn_key Ca…" at bounding box center [288, 316] width 336 height 100
click at [421, 322] on div "edit Can edit" at bounding box center [376, 319] width 99 height 19
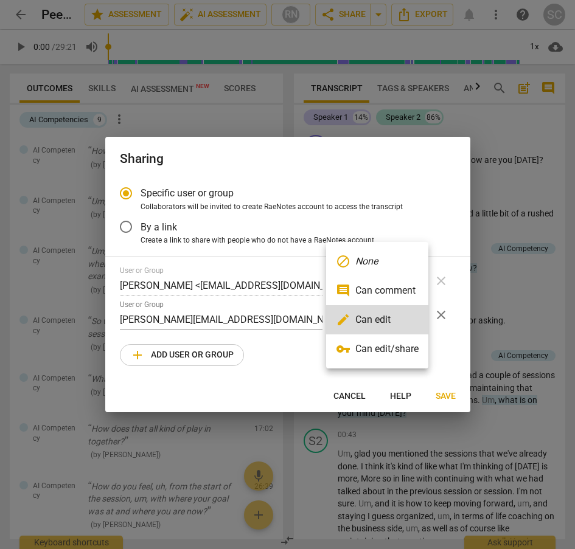
click at [377, 291] on li "comment Can comment" at bounding box center [377, 290] width 102 height 29
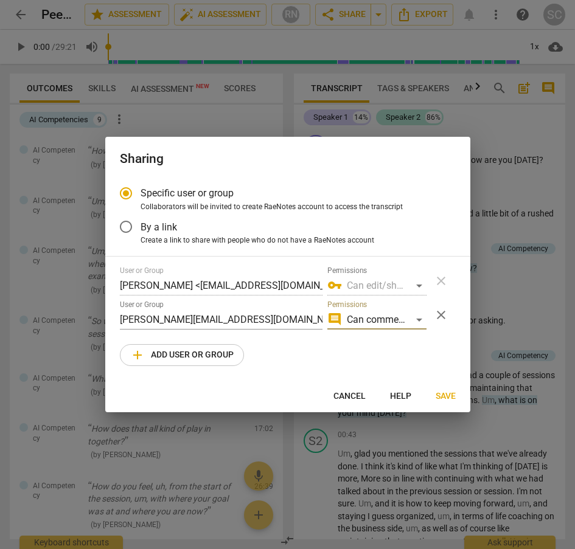
click at [447, 390] on span "Save" at bounding box center [445, 396] width 20 height 12
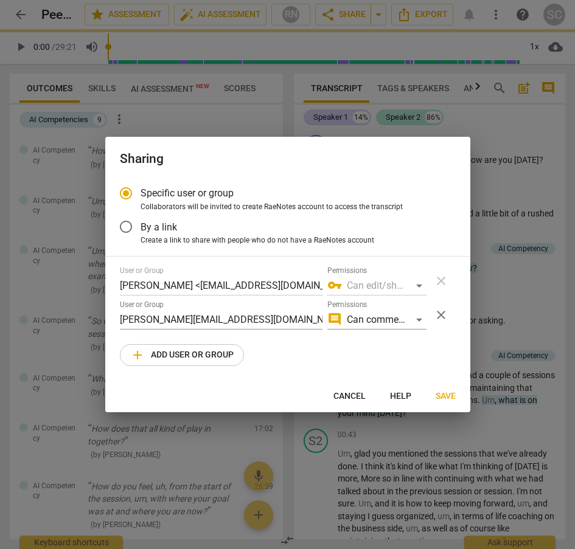
radio input "false"
type input "Penny Kaplan <penny@canadacoachacademy.com>"
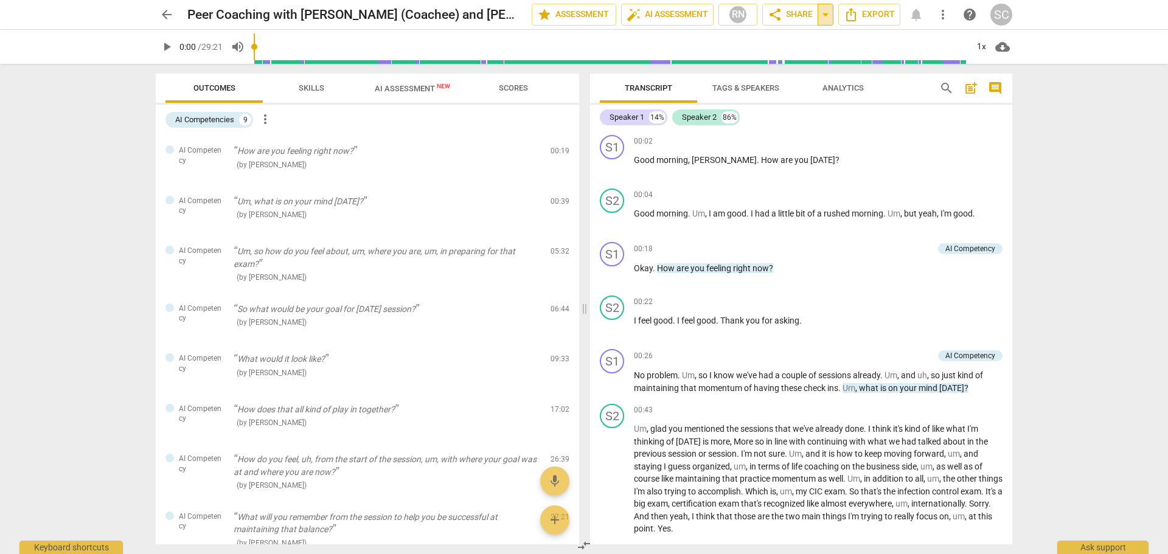
click at [823, 18] on span "arrow_drop_down" at bounding box center [825, 14] width 15 height 15
click at [779, 18] on span "share" at bounding box center [775, 14] width 15 height 15
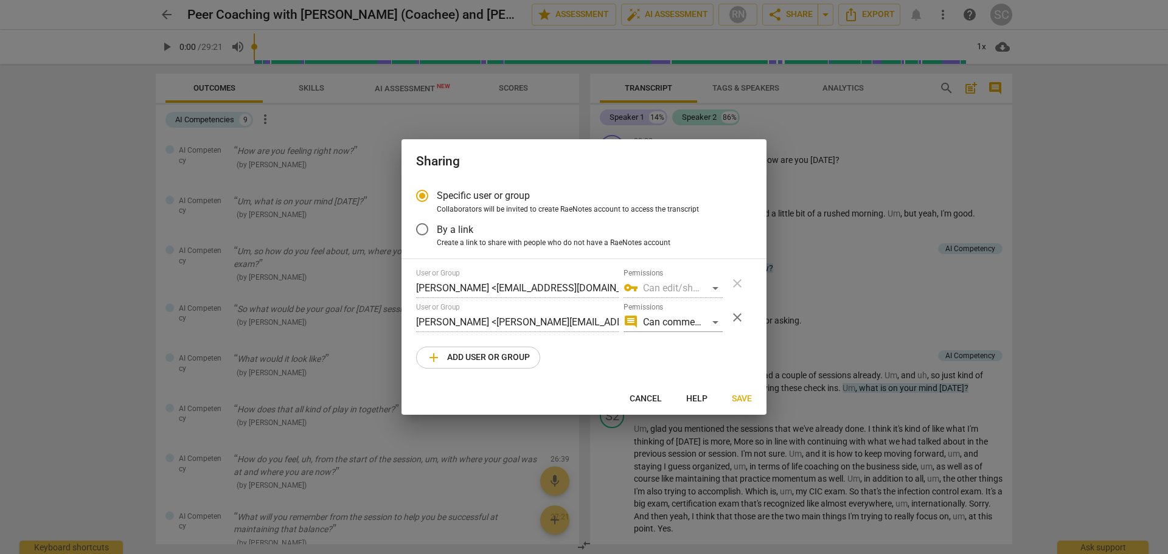
click at [671, 362] on div "User or Group Shivani Chetty <lifeandwellness@yahoo.com> Permissions vpn_key Ca…" at bounding box center [584, 319] width 336 height 100
click at [744, 399] on span "Save" at bounding box center [742, 399] width 20 height 12
radio input "false"
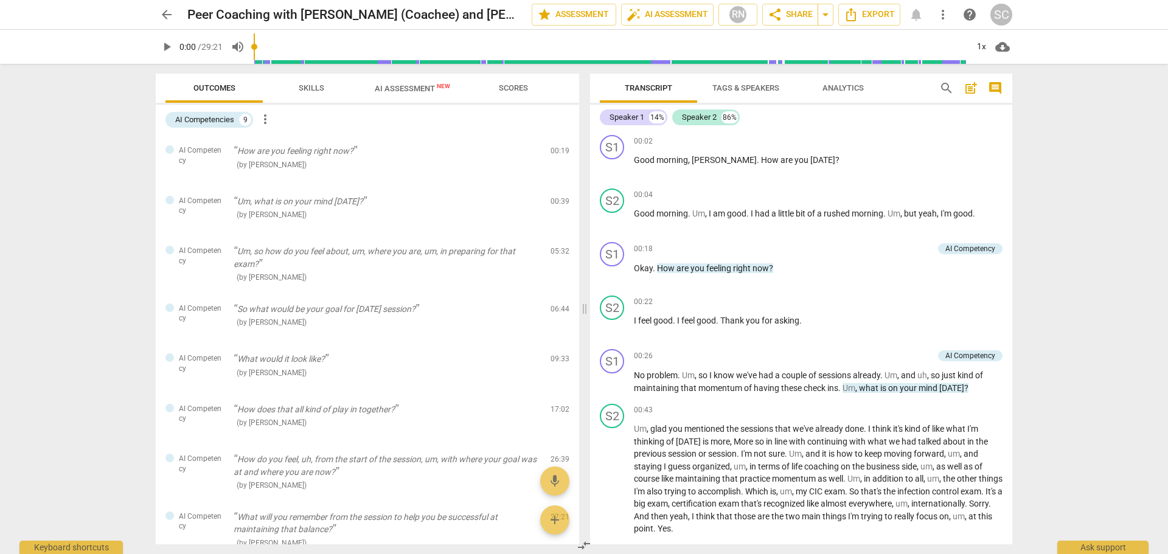
click at [919, 16] on div "SC" at bounding box center [1001, 15] width 22 height 22
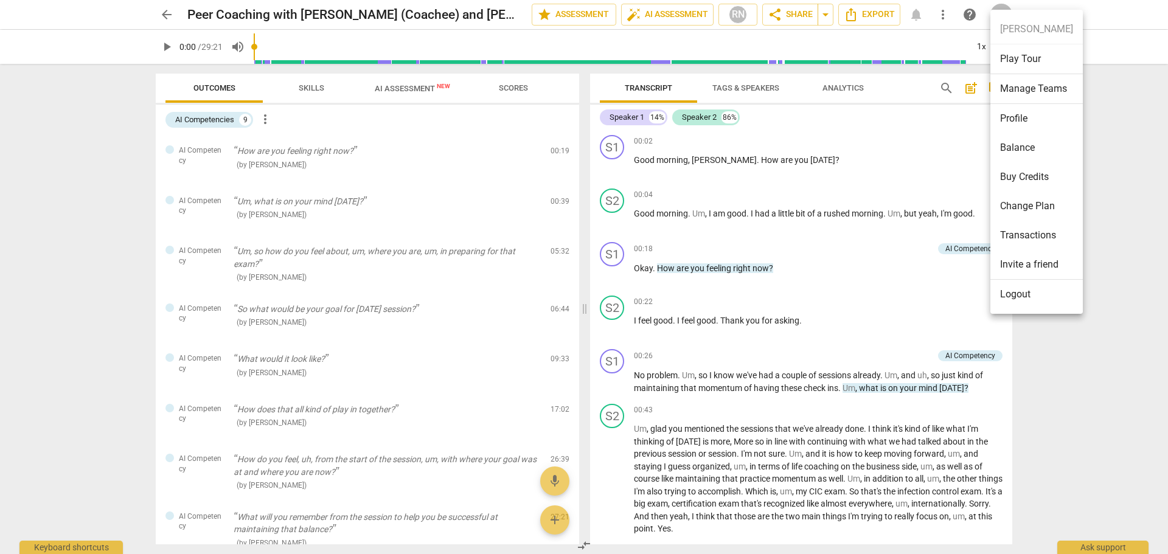
click at [919, 140] on div at bounding box center [584, 277] width 1168 height 554
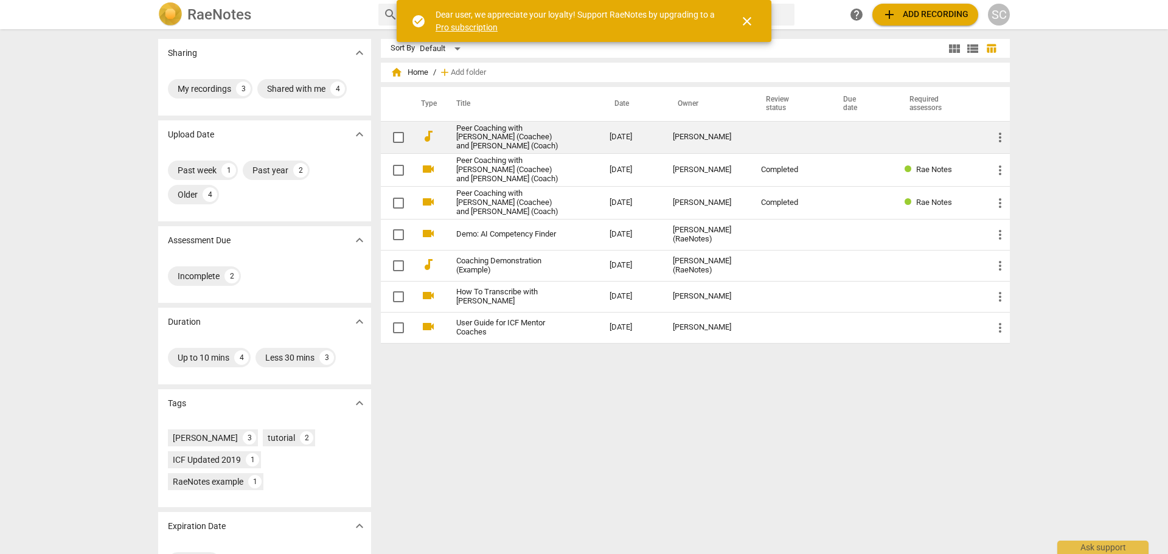
click at [502, 136] on link "Peer Coaching with [PERSON_NAME] (Coachee) and [PERSON_NAME] (Coach)" at bounding box center [510, 137] width 109 height 27
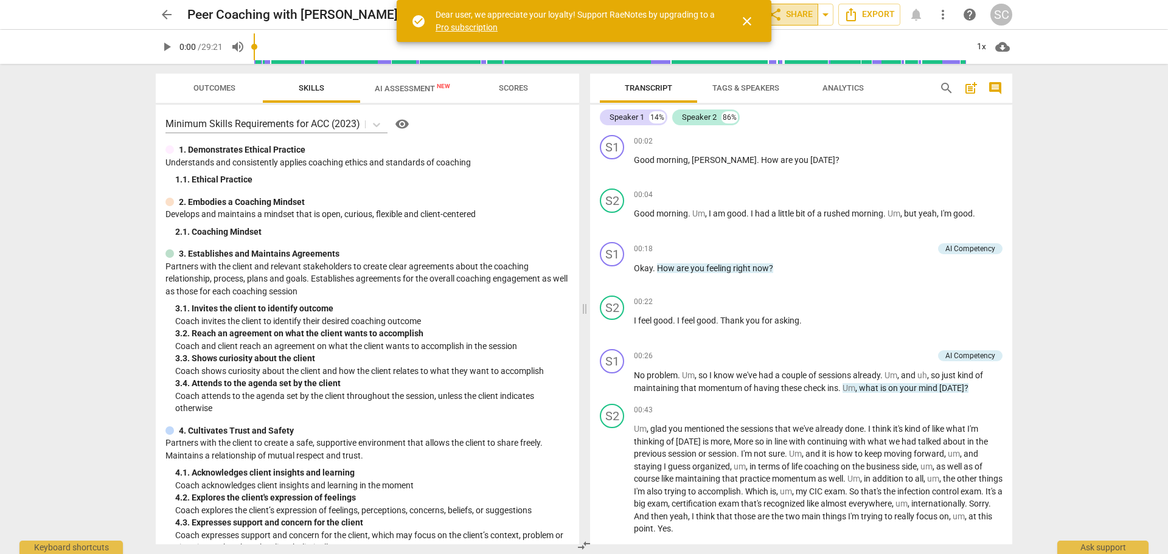
click at [788, 18] on span "share Share" at bounding box center [790, 14] width 45 height 15
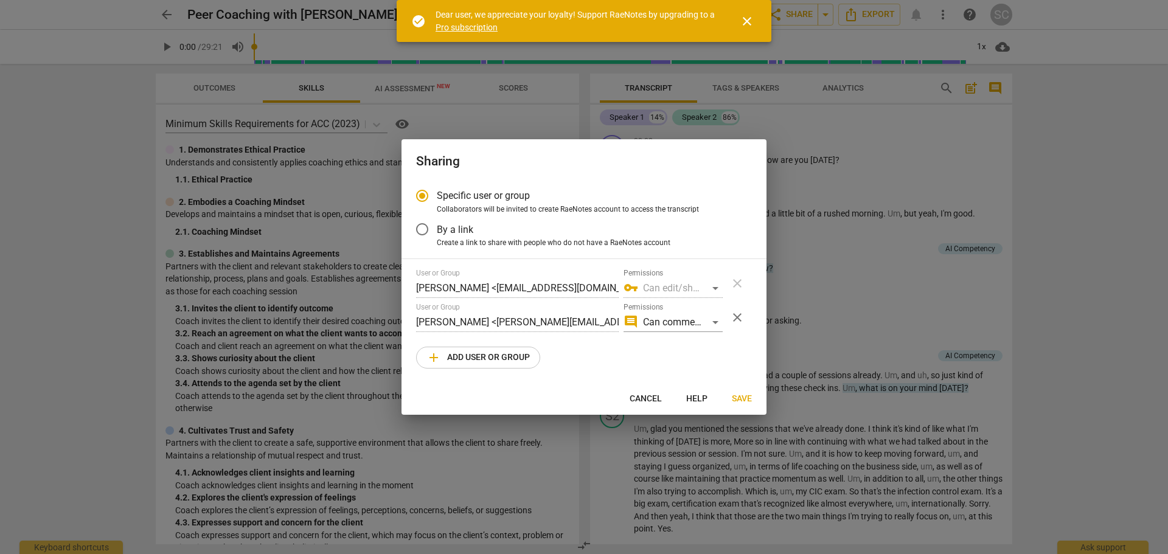
click at [499, 358] on span "add Add user or group" at bounding box center [477, 357] width 103 height 15
radio input "false"
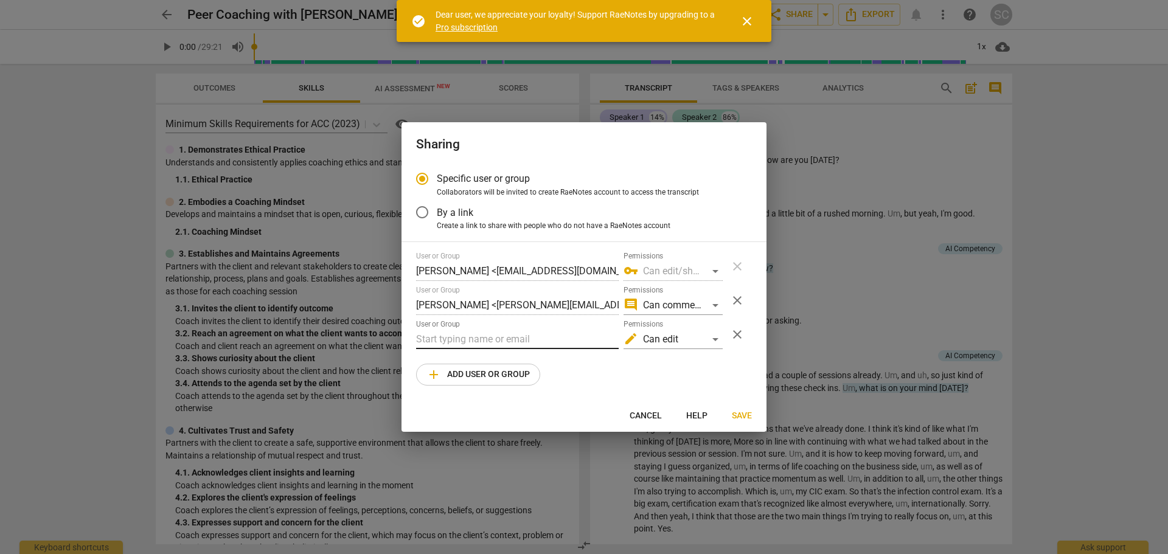
click at [487, 336] on input "text" at bounding box center [517, 339] width 203 height 19
paste input "penny@coachacademy.com"
type input "penny@coachacademy.com"
click at [614, 366] on div "User or Group Shivani Chetty <lifeandwellness@yahoo.com> Permissions vpn_key Ca…" at bounding box center [584, 319] width 336 height 134
click at [715, 341] on div "edit Can edit" at bounding box center [672, 339] width 99 height 19
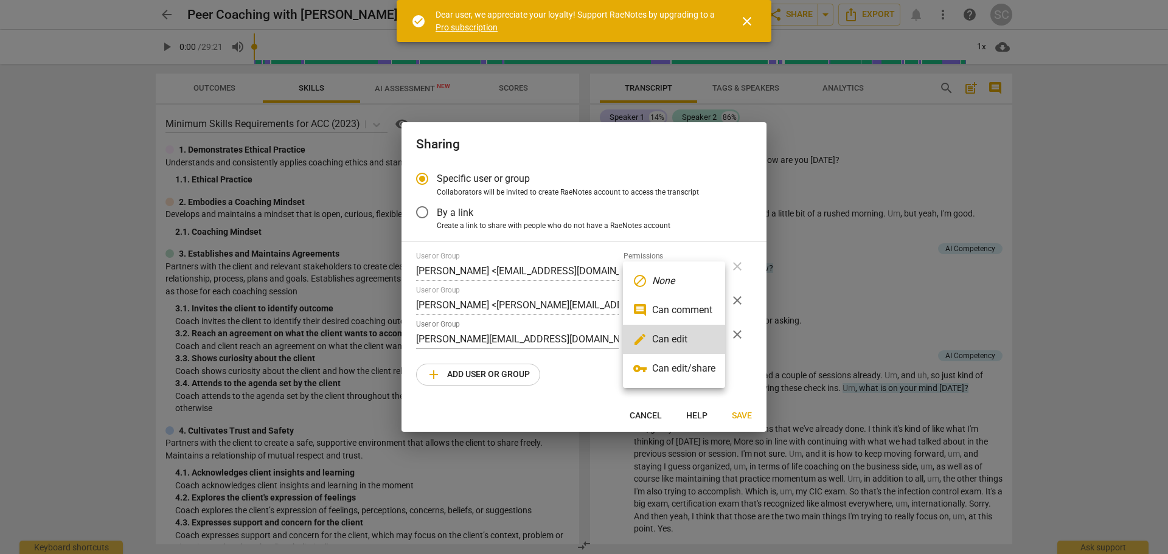
click at [685, 310] on li "comment Can comment" at bounding box center [674, 310] width 102 height 29
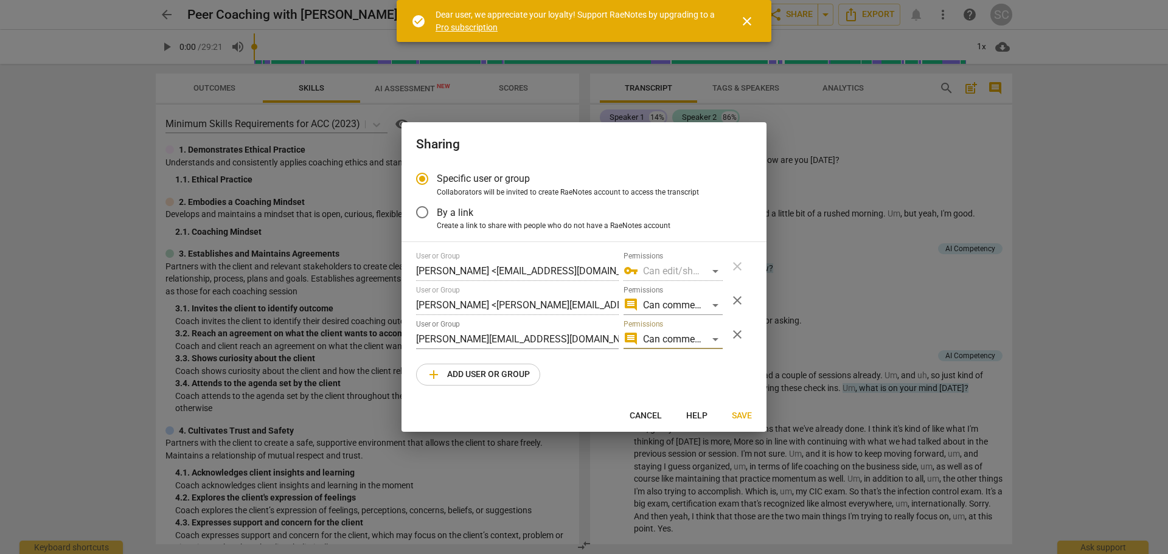
click at [738, 417] on span "Save" at bounding box center [742, 416] width 20 height 12
radio input "false"
type input "penny kaplan <penny@coachacademy.com>"
